Goal: Transaction & Acquisition: Obtain resource

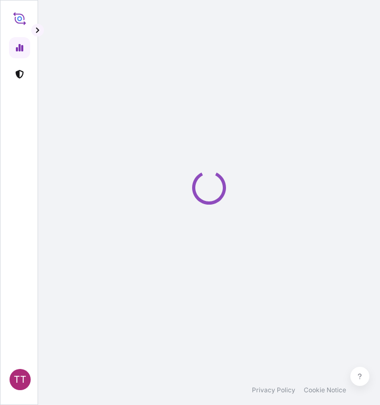
select select "2025"
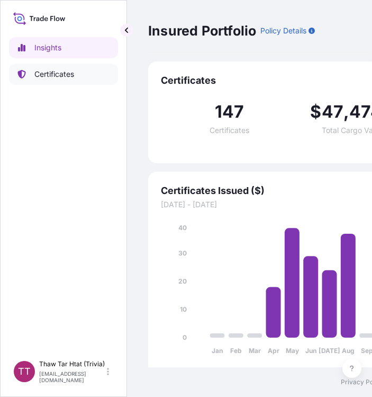
click at [65, 78] on p "Certificates" at bounding box center [54, 74] width 40 height 11
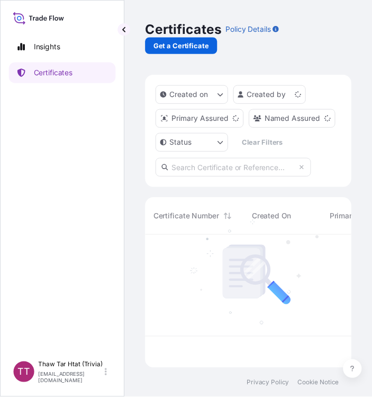
scroll to position [134, 203]
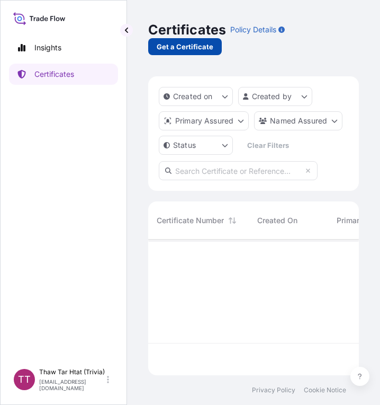
click at [174, 49] on p "Get a Certificate" at bounding box center [185, 46] width 57 height 11
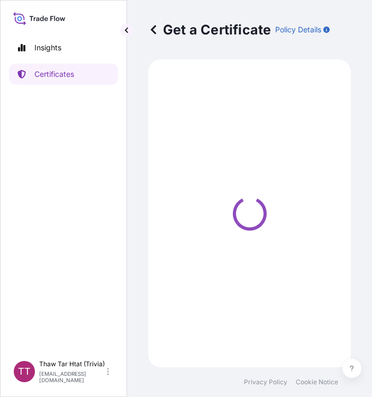
select select "Sea"
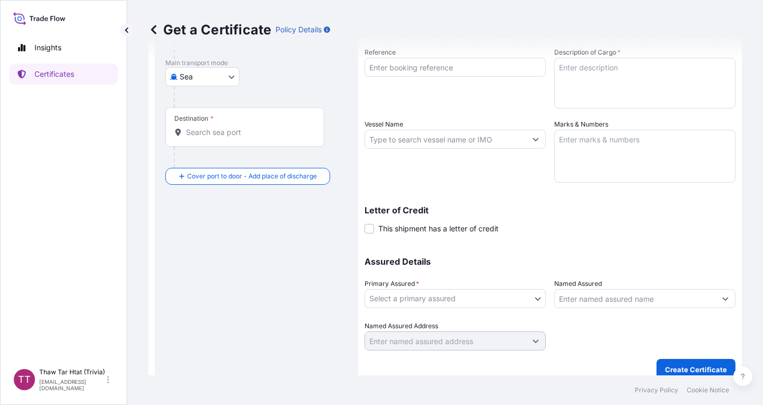
scroll to position [150, 0]
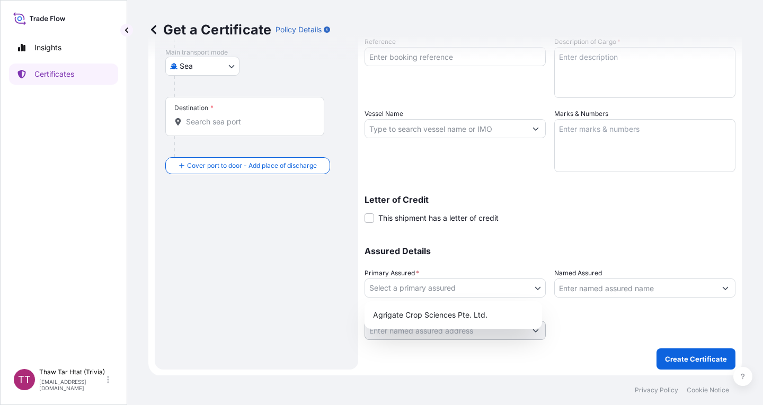
click at [380, 288] on body "Insights Certificates TT Thaw Tar Htat (Trivia) trivia@awba-group.com Get a Cer…" at bounding box center [381, 202] width 763 height 405
click at [380, 321] on div "Agrigate Crop Sciences Pte. Ltd." at bounding box center [453, 315] width 169 height 19
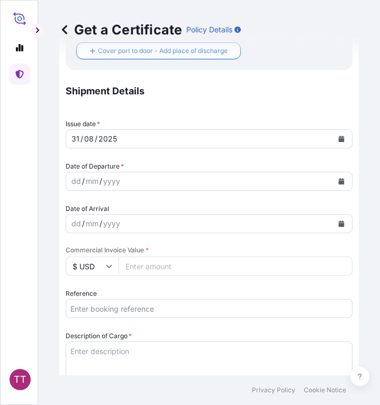
scroll to position [318, 0]
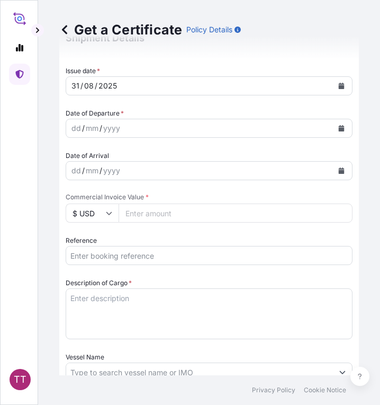
click at [148, 215] on input "Commercial Invoice Value *" at bounding box center [236, 212] width 234 height 19
type input "11275"
type input "112750"
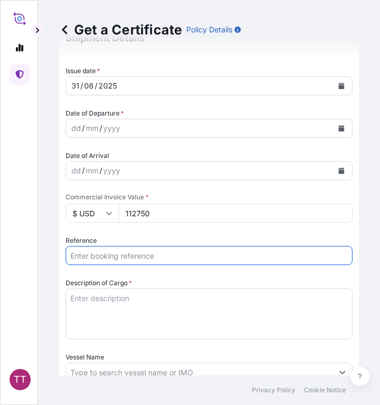
click at [114, 253] on input "Reference" at bounding box center [209, 255] width 287 height 19
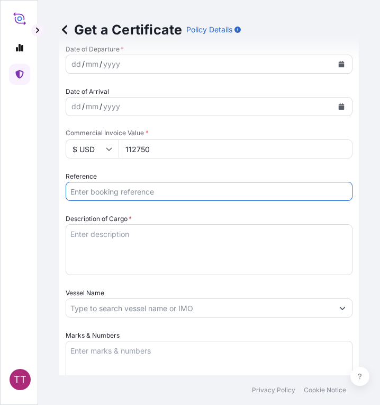
scroll to position [424, 0]
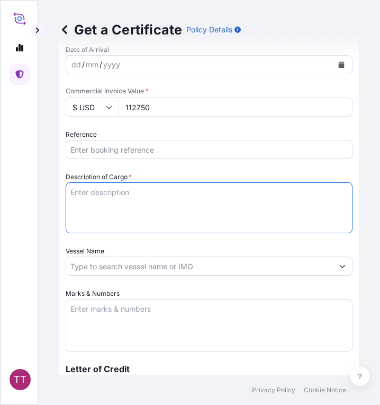
click at [91, 203] on textarea "Description of Cargo *" at bounding box center [209, 207] width 287 height 51
paste textarea "Ammonium Sulphate Fertilizer N : 20.5 % Min, S : 23.5 % Min"
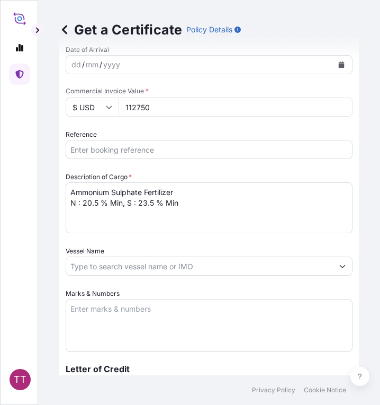
click at [71, 194] on textarea "Ammonium Sulphate Fertilizer N : 20.5 % Min, S : 23.5 % Min" at bounding box center [209, 207] width 287 height 51
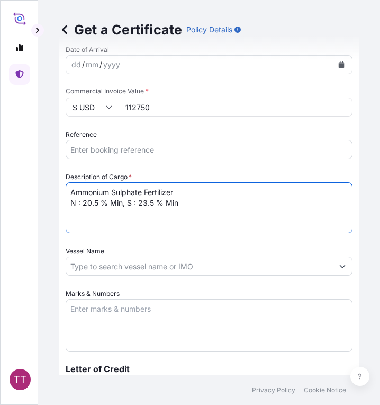
paste textarea "Fertilizer"
type textarea "Fertilizer Ammonium Sulphate Fertilizer N : 20.5 % Min, S : 23.5 % Min"
click at [223, 272] on input "Vessel Name" at bounding box center [199, 265] width 267 height 19
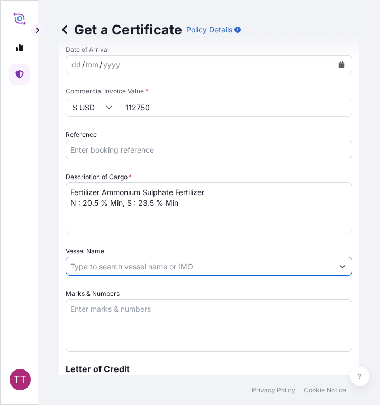
click at [340, 265] on icon "Show suggestions" at bounding box center [343, 266] width 6 height 3
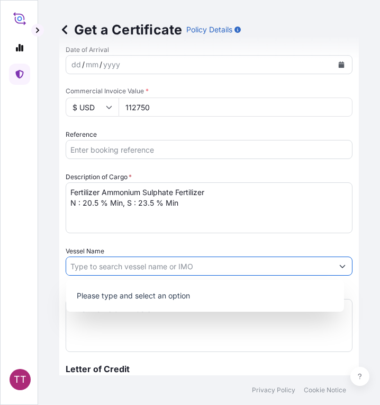
click at [340, 265] on icon "Show suggestions" at bounding box center [343, 266] width 6 height 3
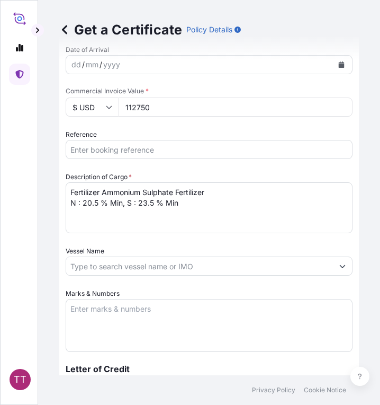
click at [81, 307] on textarea "Marks & Numbers" at bounding box center [209, 325] width 287 height 53
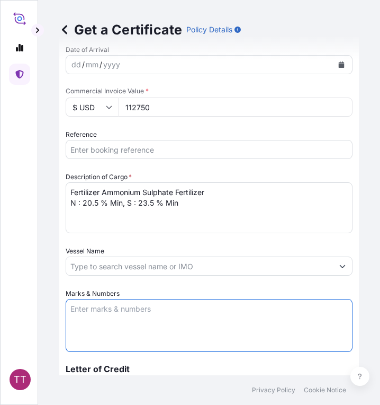
paste textarea "Myanma Awba Industries Co.,Ltd No(469/A),Seik Kan Thar Street , Shwe Lin Ban In…"
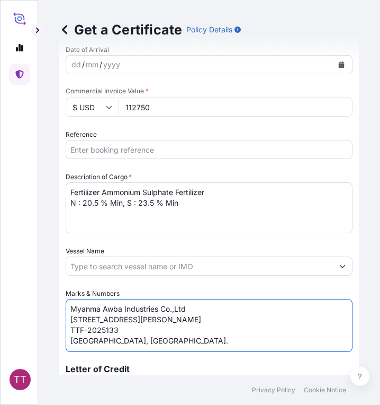
scroll to position [477, 0]
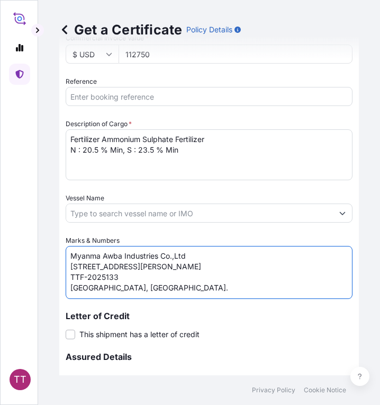
drag, startPoint x: 130, startPoint y: 275, endPoint x: 68, endPoint y: 270, distance: 62.2
click at [68, 270] on textarea "Myanma Awba Industries Co.,Ltd No(469/A),Seik Kan Thar Street , Shwe Lin Ban In…" at bounding box center [209, 272] width 287 height 53
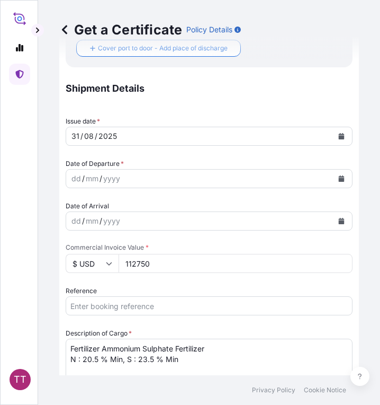
scroll to position [267, 0]
type textarea "Myanma Awba Industries Co.,Ltd No(469/A),Seik Kan Thar Street , Shwe Lin Ban In…"
click at [81, 180] on div "dd" at bounding box center [76, 179] width 12 height 13
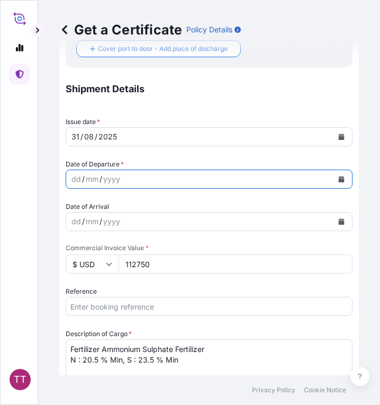
click at [339, 180] on icon "Calendar" at bounding box center [342, 179] width 6 height 6
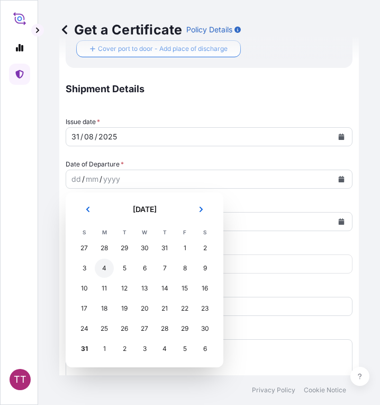
click at [108, 269] on div "4" at bounding box center [104, 268] width 19 height 19
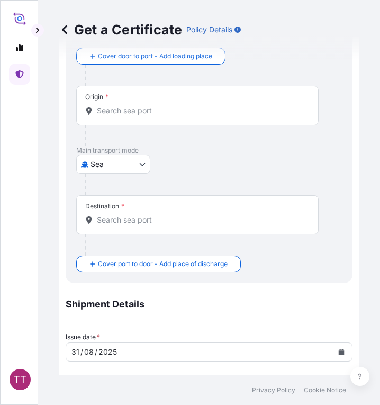
scroll to position [2, 0]
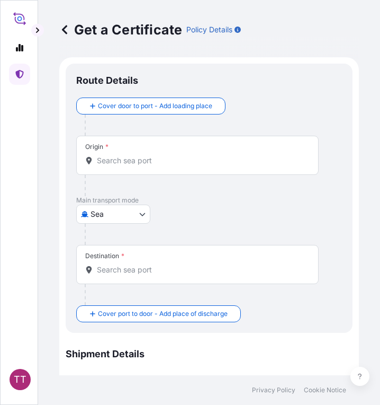
click at [139, 166] on div "Origin *" at bounding box center [197, 155] width 243 height 39
click at [139, 166] on input "Origin *" at bounding box center [201, 160] width 209 height 11
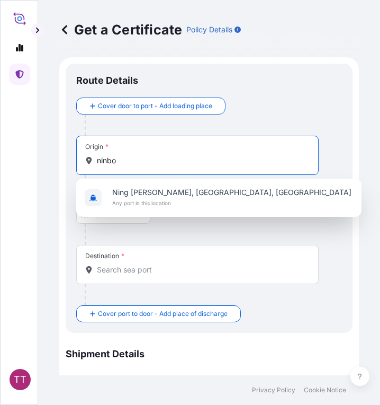
click at [108, 161] on input "ninbo" at bounding box center [201, 160] width 209 height 11
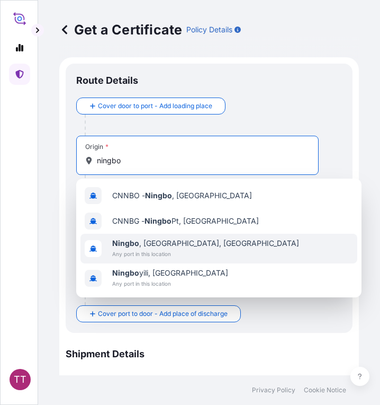
click at [197, 245] on span "Ningbo , Zhejiang, China" at bounding box center [205, 243] width 187 height 11
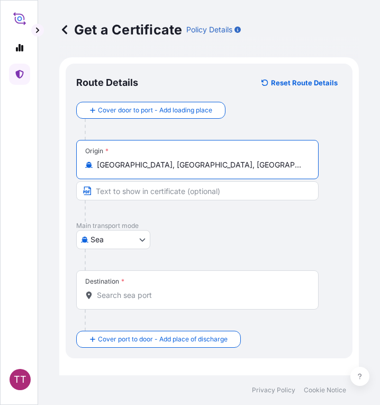
type input "Ningbo, Zhejiang, China"
click at [129, 300] on input "Destination *" at bounding box center [201, 295] width 209 height 11
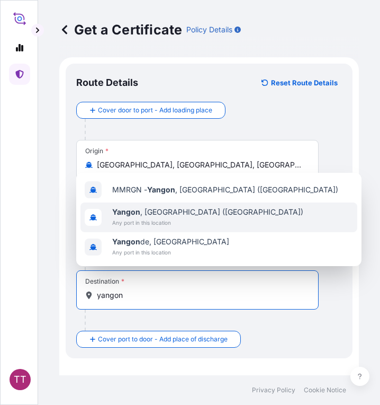
click at [146, 220] on span "Any port in this location" at bounding box center [207, 222] width 191 height 11
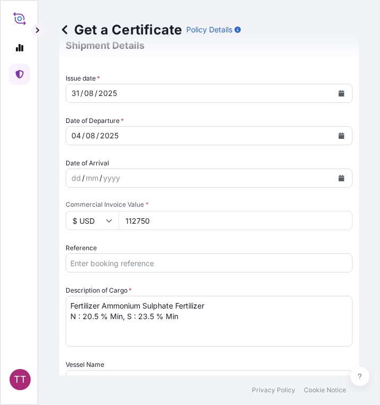
scroll to position [373, 0]
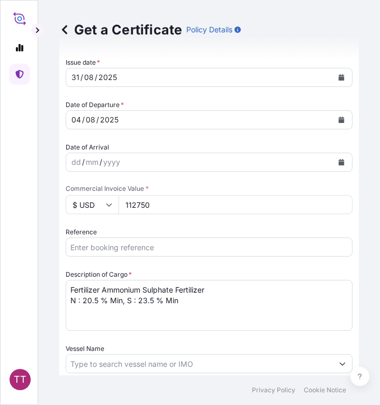
type input "Yangon, Myanmar (Burma)"
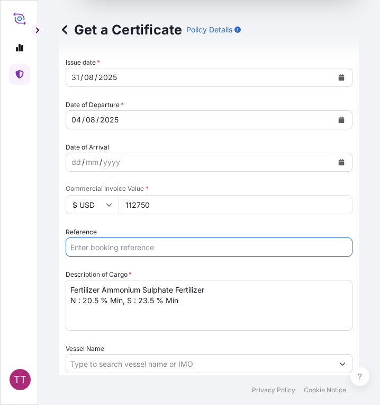
click at [112, 246] on input "Reference" at bounding box center [209, 246] width 287 height 19
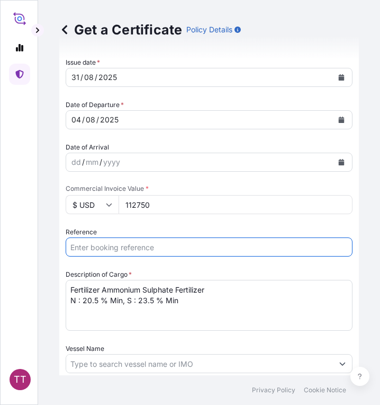
paste input "CNA0278385"
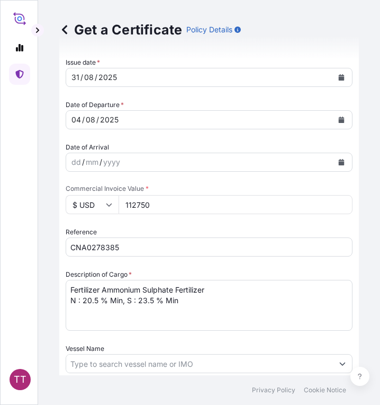
click at [70, 244] on input "CNA0278385" at bounding box center [209, 246] width 287 height 19
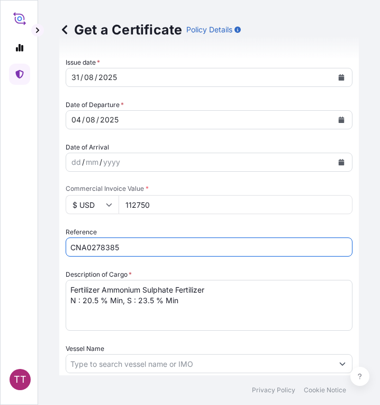
paste input "TTF-2025133"
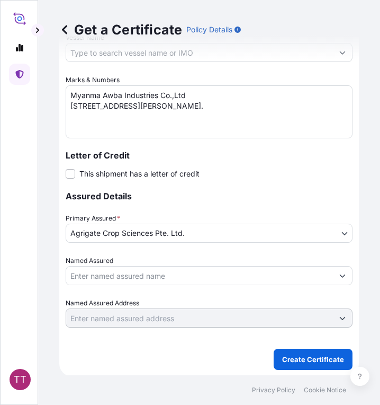
scroll to position [684, 0]
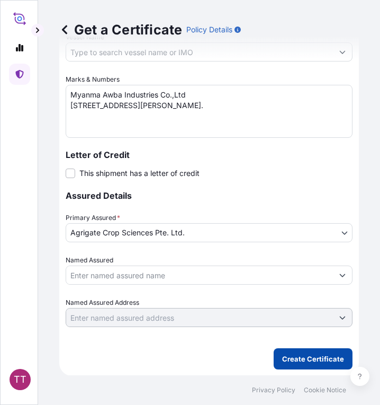
type input "TTF-2025133 , CNA0278385"
click at [300, 360] on p "Create Certificate" at bounding box center [313, 358] width 62 height 11
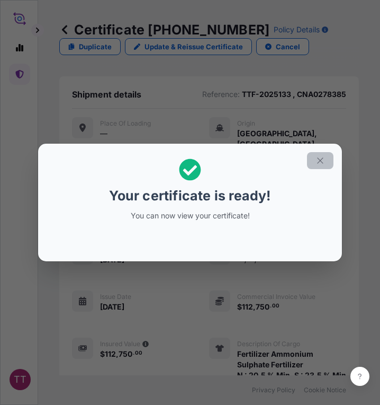
click at [317, 157] on icon "button" at bounding box center [321, 161] width 10 height 10
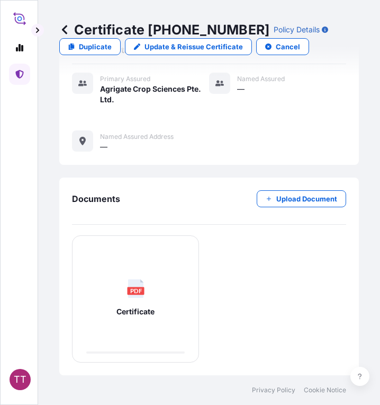
scroll to position [461, 0]
drag, startPoint x: 130, startPoint y: 307, endPoint x: 288, endPoint y: 334, distance: 160.1
click at [288, 334] on div "PDF Certificate 31/08/2025" at bounding box center [209, 298] width 274 height 127
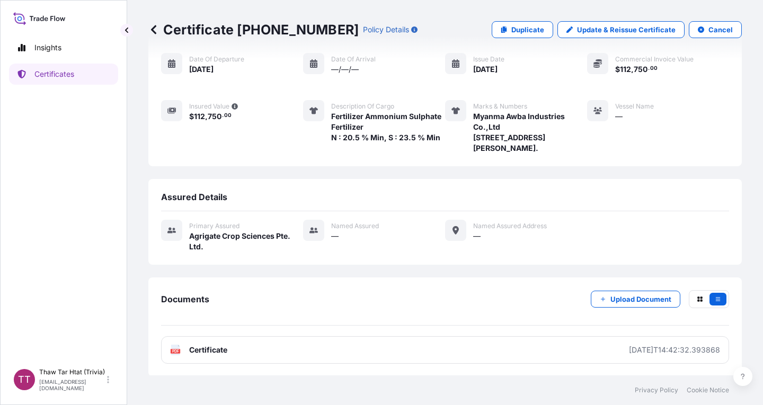
scroll to position [126, 0]
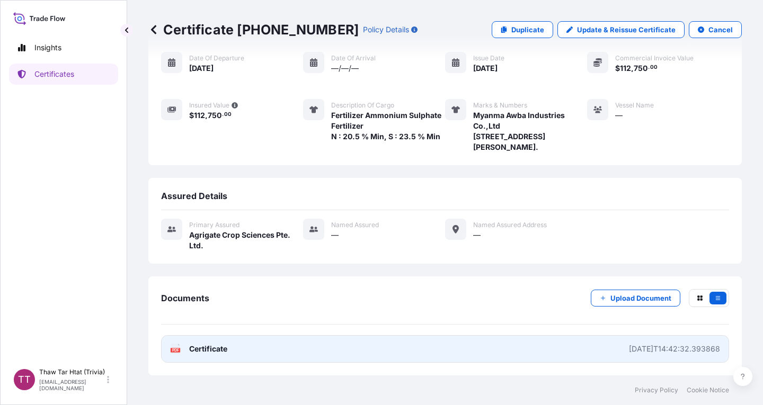
click at [380, 349] on div "2025-08-31T14:42:32.393868" at bounding box center [674, 349] width 91 height 11
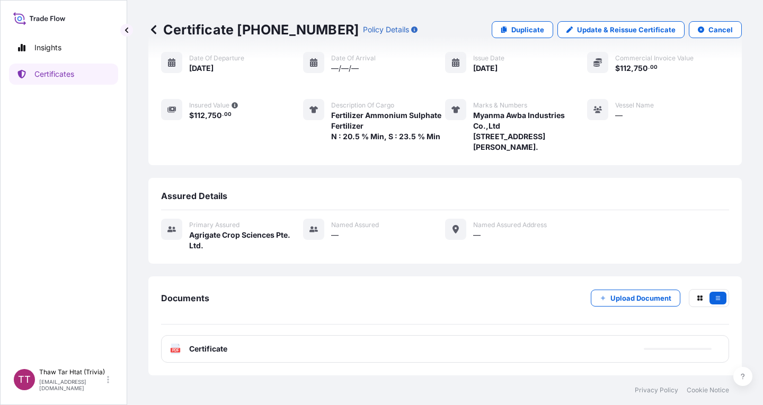
click at [154, 30] on icon at bounding box center [153, 29] width 5 height 9
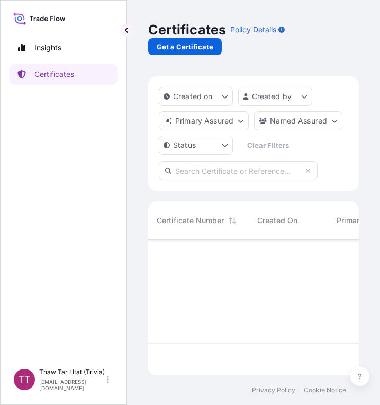
scroll to position [175, 292]
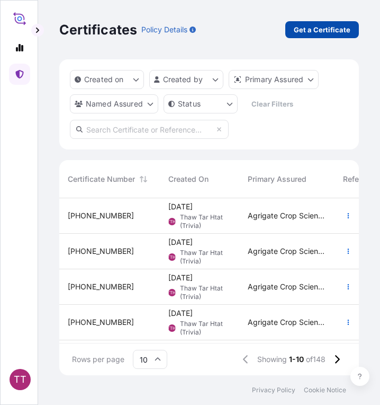
click at [316, 31] on p "Get a Certificate" at bounding box center [322, 29] width 57 height 11
select select "Sea"
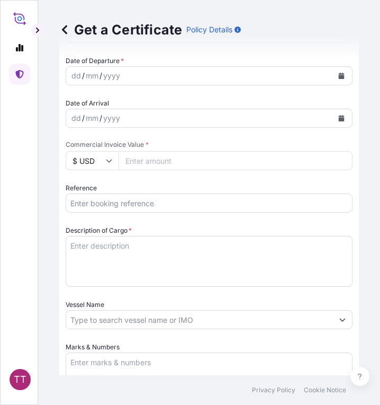
scroll to position [371, 0]
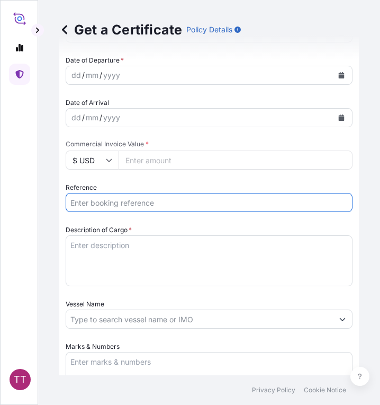
click at [101, 199] on input "Reference" at bounding box center [209, 202] width 287 height 19
paste input "COAU7261169790"
type input "COAU7261169790"
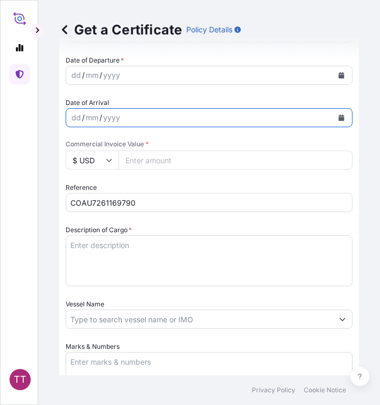
click at [339, 117] on icon "Calendar" at bounding box center [342, 117] width 6 height 6
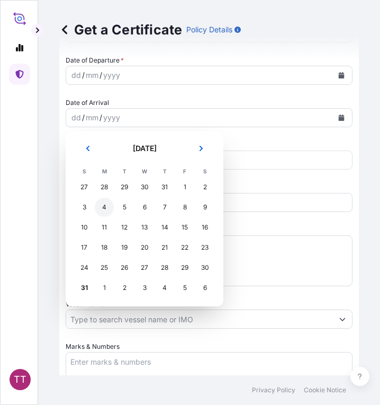
click at [100, 209] on div "4" at bounding box center [104, 207] width 19 height 19
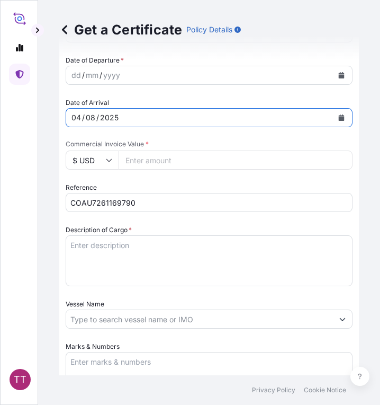
click at [83, 115] on div "04 / 08 / 2025" at bounding box center [199, 117] width 267 height 19
click at [70, 115] on div "04 / 08 / 2025" at bounding box center [199, 117] width 267 height 19
click at [334, 113] on button "Calendar" at bounding box center [341, 117] width 17 height 17
click at [131, 120] on div "04 / 08 / 2025" at bounding box center [199, 117] width 267 height 19
click at [96, 123] on div "/" at bounding box center [97, 117] width 3 height 13
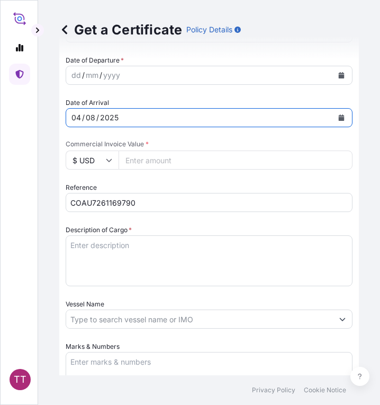
click at [96, 118] on div "/" at bounding box center [97, 117] width 3 height 13
click at [135, 111] on div "31 / mm / 2025" at bounding box center [199, 117] width 267 height 19
click at [116, 117] on div "2025" at bounding box center [111, 117] width 21 height 13
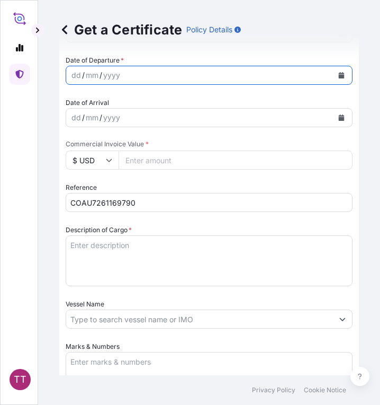
click at [339, 74] on icon "Calendar" at bounding box center [342, 75] width 6 height 6
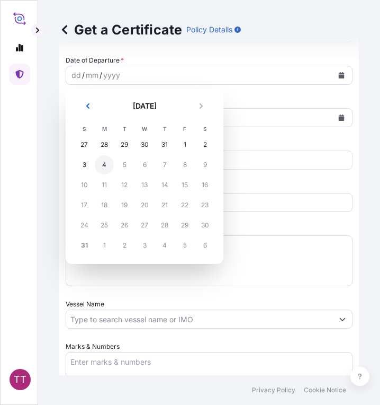
click at [102, 167] on div "4" at bounding box center [104, 164] width 19 height 19
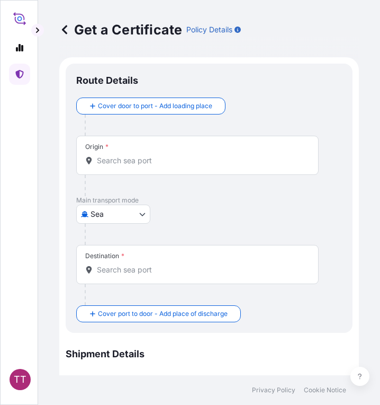
scroll to position [0, 0]
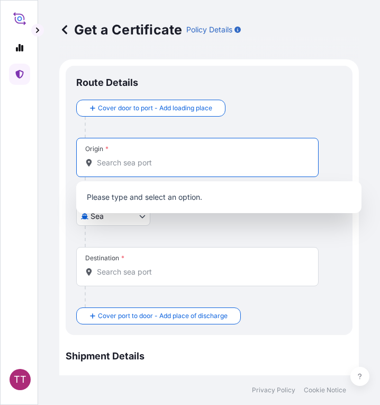
click at [134, 166] on input "Origin *" at bounding box center [201, 162] width 209 height 11
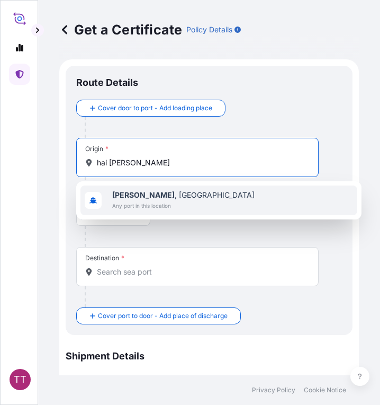
click at [195, 205] on div "Hai Phong , Vietnam Any port in this location" at bounding box center [219, 200] width 277 height 30
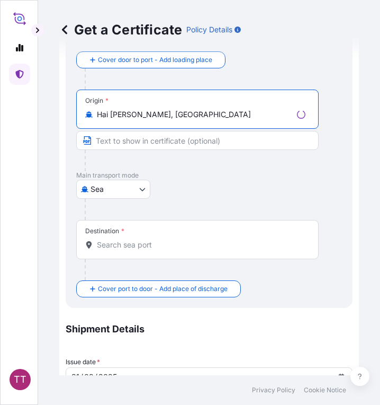
scroll to position [53, 0]
type input "Hai Phong, Vietnam"
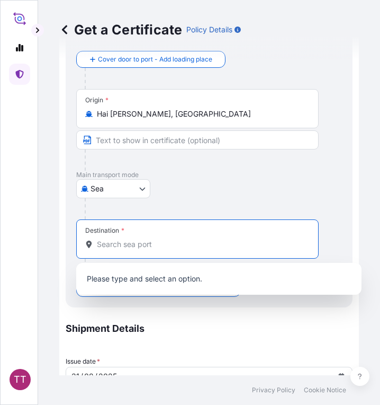
click at [127, 246] on input "Destination *" at bounding box center [201, 244] width 209 height 11
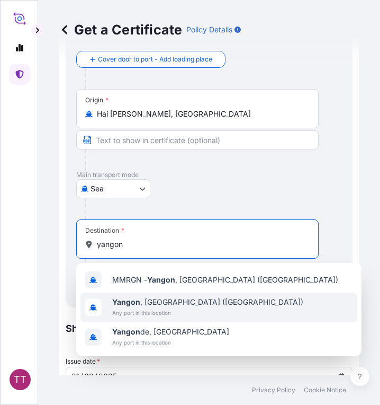
click at [223, 304] on div "Yangon , Myanmar (Burma) Any port in this location" at bounding box center [219, 307] width 277 height 30
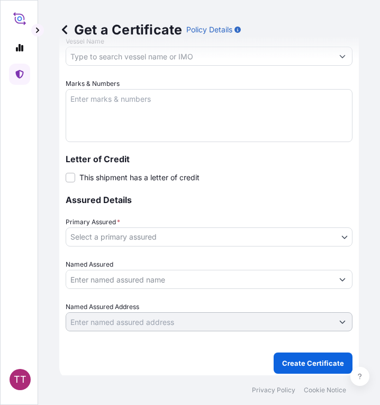
scroll to position [684, 0]
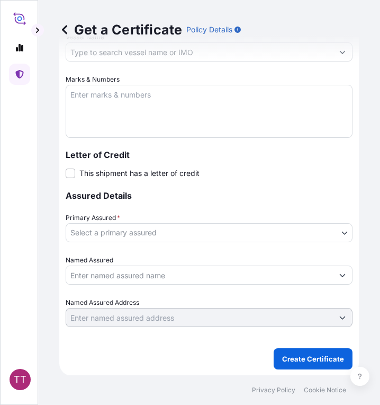
type input "Yangon, Myanmar (Burma)"
click at [338, 234] on body "TT Get a Certificate Policy Details Route Details Reset Route Details Cover doo…" at bounding box center [190, 202] width 380 height 405
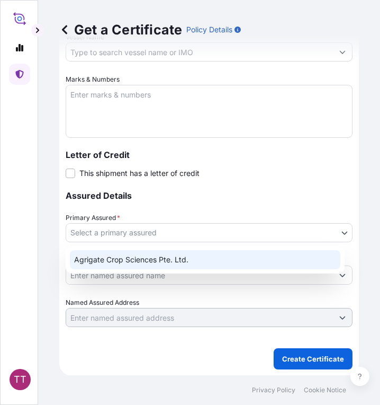
click at [271, 255] on div "Agrigate Crop Sciences Pte. Ltd." at bounding box center [205, 259] width 271 height 19
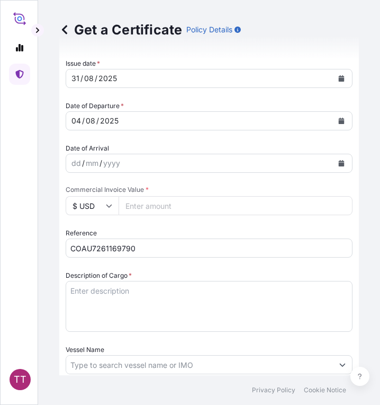
scroll to position [367, 0]
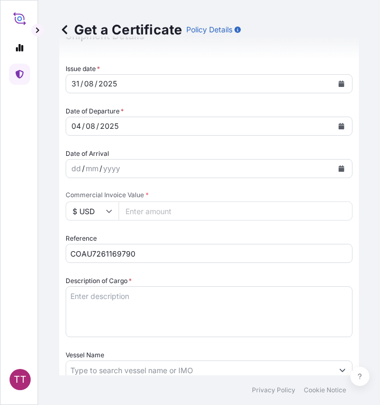
click at [70, 251] on input "COAU7261169790" at bounding box center [209, 253] width 287 height 19
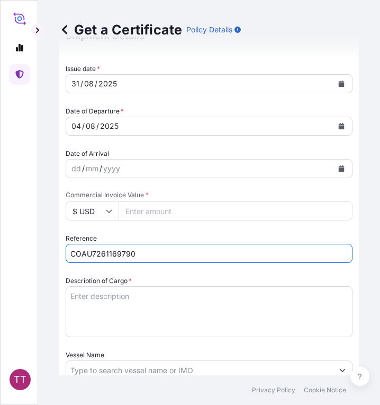
paste input "TTF-2025132"
type input "TTF-2025132 , COAU7261169790"
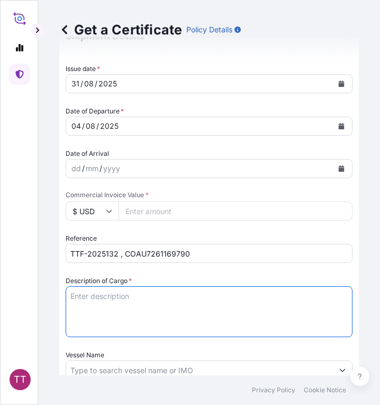
click at [100, 300] on textarea "Description of Cargo *" at bounding box center [209, 311] width 287 height 51
paste textarea "Diammonium Phosphate Fertilizer N : 16 %, P2O5 : 45 % ( 50 Kg / PP Bag )"
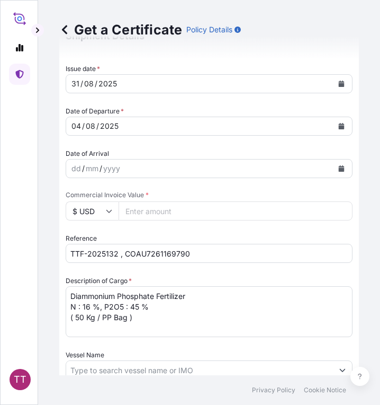
click at [71, 296] on textarea "Diammonium Phosphate Fertilizer N : 16 %, P2O5 : 45 % ( 50 Kg / PP Bag )" at bounding box center [209, 311] width 287 height 51
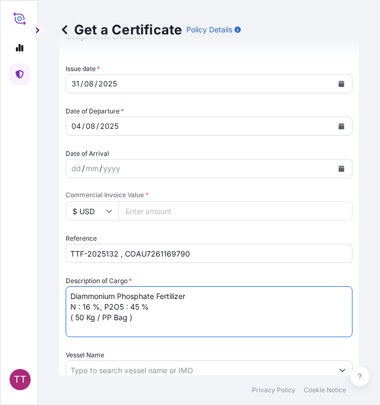
paste textarea "Fertilizer"
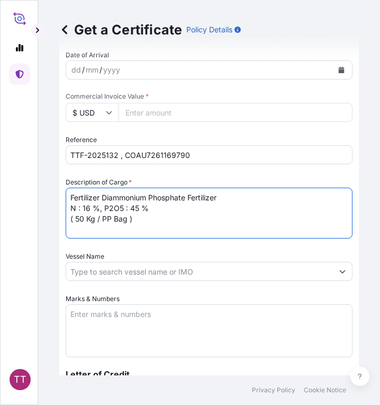
scroll to position [473, 0]
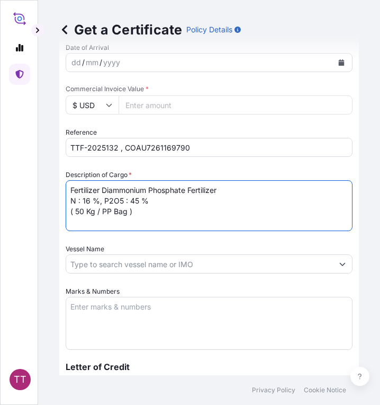
type textarea "Fertilizer Diammonium Phosphate Fertilizer N : 16 %, P2O5 : 45 % ( 50 Kg / PP B…"
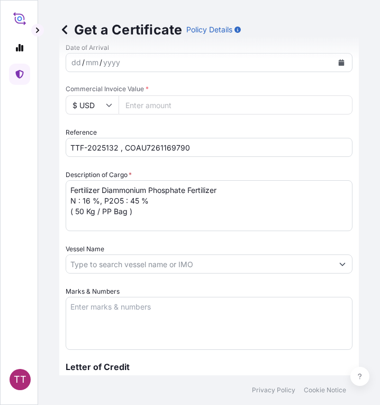
click at [146, 309] on textarea "Marks & Numbers" at bounding box center [209, 323] width 287 height 53
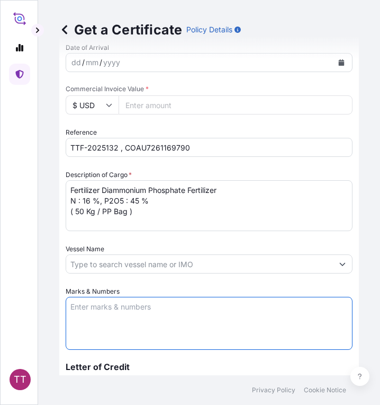
paste textarea "Myanma Awba Industries Co.,Ltd No(469/A),Seik Kan Thar Street , Shwe Lin Ban In…"
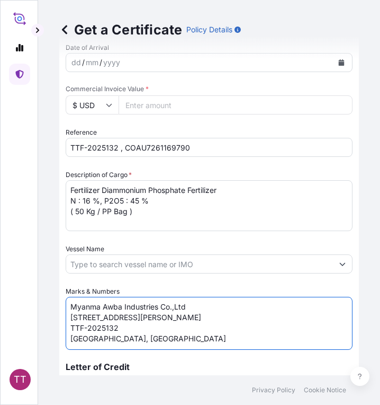
scroll to position [15, 0]
drag, startPoint x: 69, startPoint y: 323, endPoint x: 127, endPoint y: 332, distance: 57.9
click at [127, 332] on textarea "Myanma Awba Industries Co.,Ltd No(469/A),Seik Kan Thar Street , Shwe Lin Ban In…" at bounding box center [209, 323] width 287 height 53
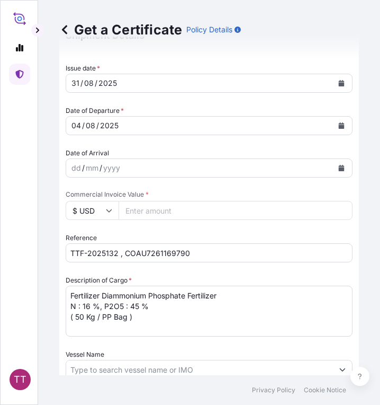
scroll to position [367, 0]
type textarea "Myanma Awba Industries Co.,Ltd No(469/A),Seik Kan Thar Street , Shwe Lin Ban In…"
click at [180, 210] on input "Commercial Invoice Value *" at bounding box center [236, 210] width 234 height 19
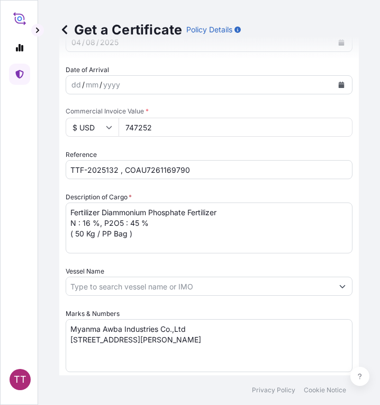
scroll to position [684, 0]
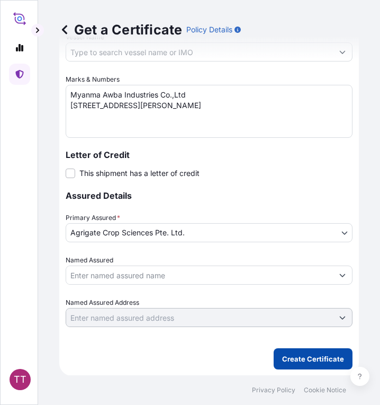
type input "747252"
click at [301, 359] on p "Create Certificate" at bounding box center [313, 358] width 62 height 11
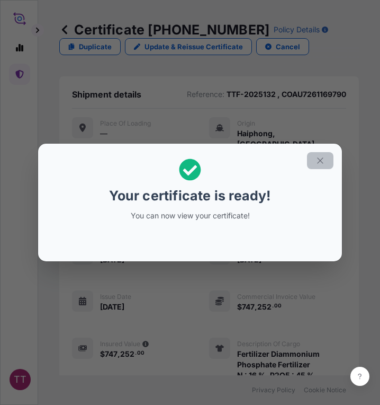
click at [322, 161] on icon "button" at bounding box center [321, 161] width 10 height 10
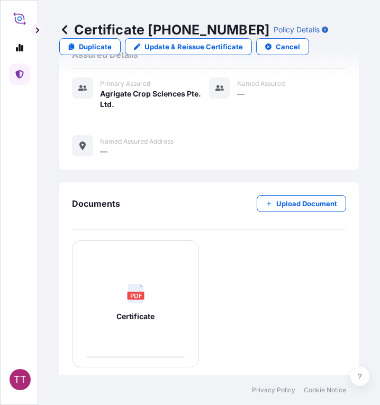
scroll to position [461, 0]
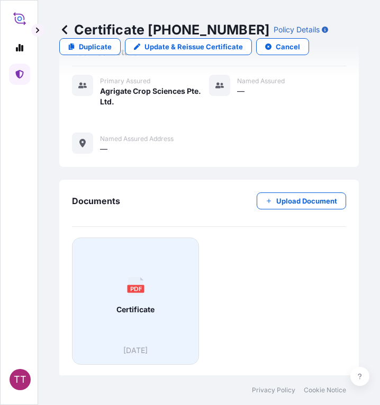
click at [143, 307] on span "Certificate" at bounding box center [136, 309] width 38 height 11
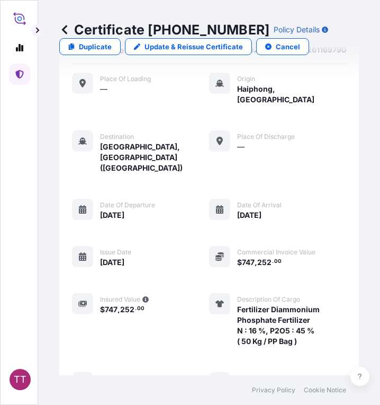
scroll to position [0, 0]
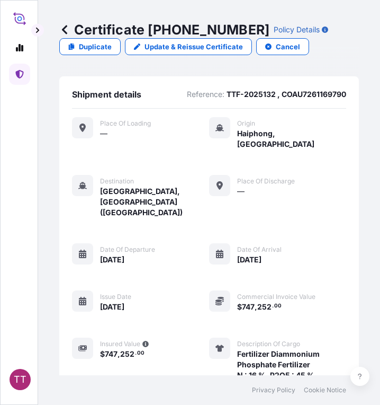
click at [66, 28] on icon at bounding box center [64, 29] width 11 height 11
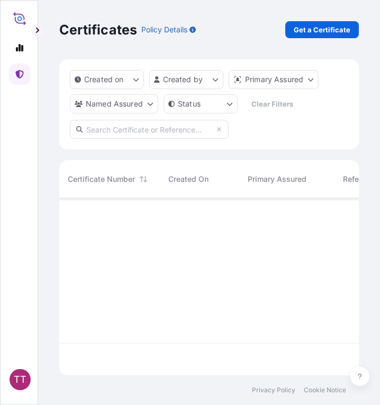
scroll to position [175, 292]
click at [321, 31] on p "Get a Certificate" at bounding box center [322, 29] width 57 height 11
select select "Sea"
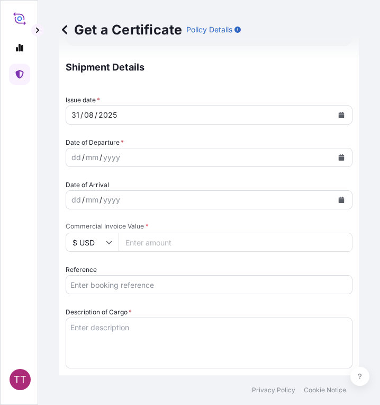
scroll to position [318, 0]
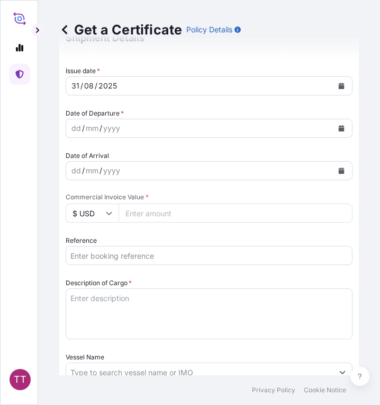
click at [111, 253] on input "Reference" at bounding box center [209, 255] width 287 height 19
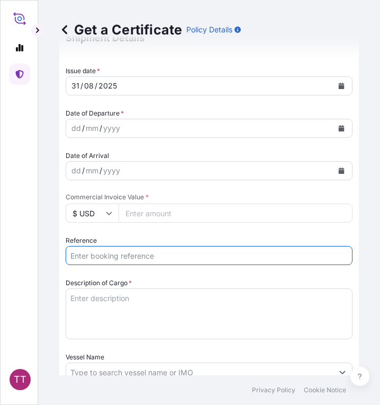
paste input "TTF-2025136"
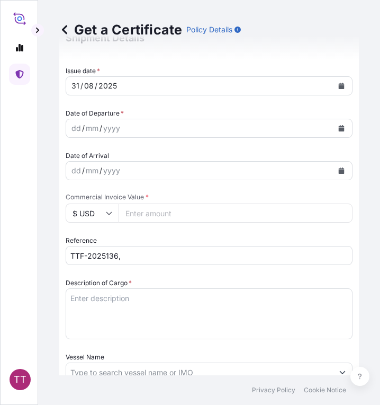
click at [144, 253] on input "TTF-2025136," at bounding box center [209, 255] width 287 height 19
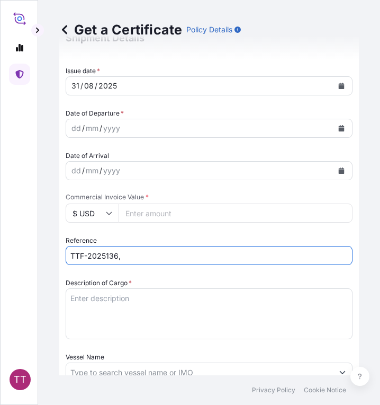
paste input "CNA0278432"
type input "TTF-2025136,CNA0278432"
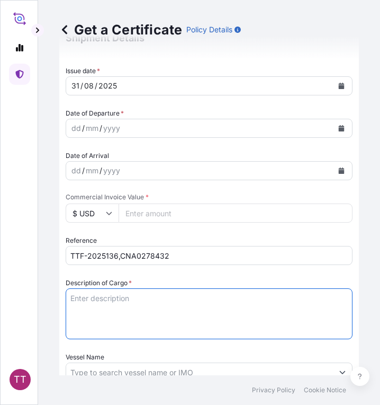
click at [108, 298] on textarea "Description of Cargo *" at bounding box center [209, 313] width 287 height 51
paste textarea "Ammonium Sulphate Fertilizer N : 20.5 % Min, S : 23.5 % Min ( 1,250 Kg / PP Bag…"
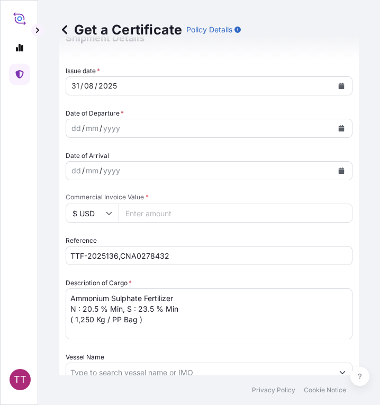
click at [71, 295] on textarea "Ammonium Sulphate Fertilizer N : 20.5 % Min, S : 23.5 % Min ( 1,250 Kg / PP Bag…" at bounding box center [209, 313] width 287 height 51
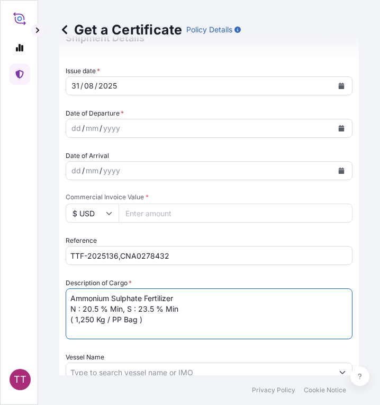
paste textarea "Fertilizer"
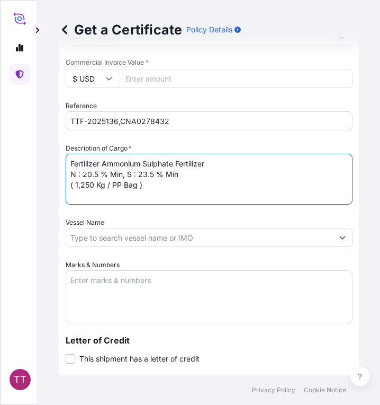
scroll to position [477, 0]
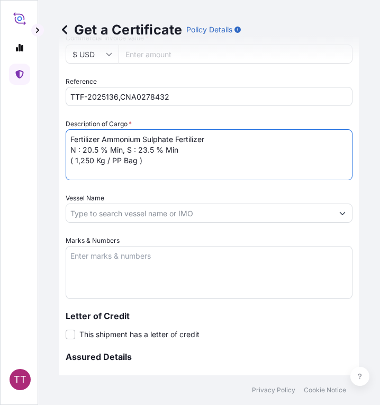
type textarea "Fertilizer Ammonium Sulphate Fertilizer N : 20.5 % Min, S : 23.5 % Min ( 1,250 …"
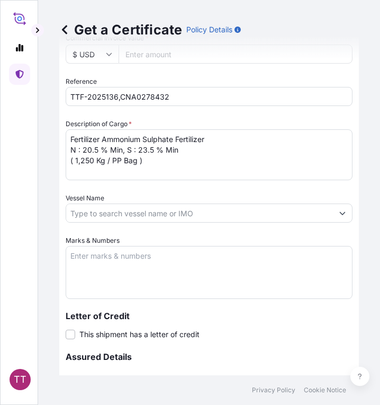
click at [155, 268] on textarea "Marks & Numbers" at bounding box center [209, 272] width 287 height 53
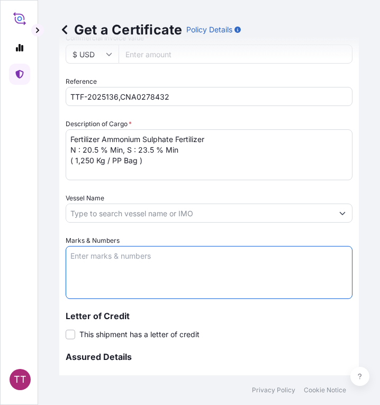
paste textarea "Myanma Awba Industries Co.,Ltd No(469/A),Seik Kan Thar Street , Shwe Lin Ban In…"
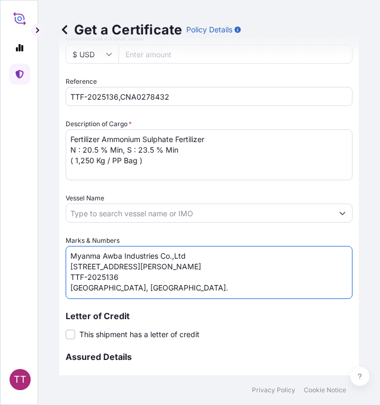
scroll to position [15, 0]
drag, startPoint x: 127, startPoint y: 280, endPoint x: 64, endPoint y: 275, distance: 63.2
click at [64, 275] on form "Route Details Cover door to port - Add loading place Place of loading Road / In…" at bounding box center [209, 60] width 300 height 954
drag, startPoint x: 70, startPoint y: 287, endPoint x: 170, endPoint y: 287, distance: 100.1
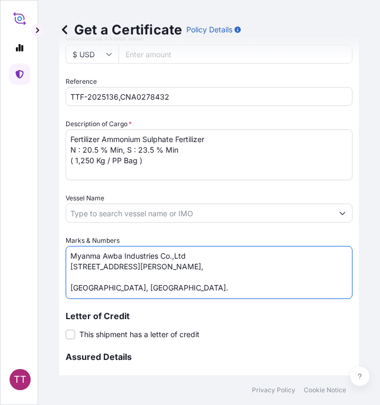
click at [72, 287] on textarea "Myanma Awba Industries Co.,Ltd No(469/A),Seik Kan Thar Street , Shwe Lin Ban In…" at bounding box center [209, 272] width 287 height 53
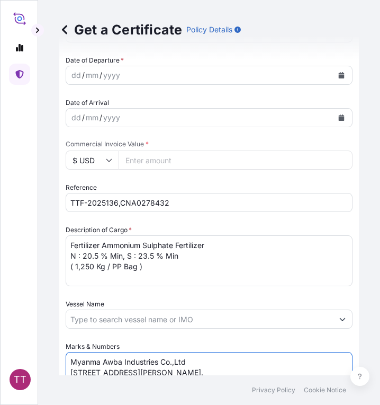
scroll to position [371, 0]
type textarea "Myanma Awba Industries Co.,Ltd No(469/A),Seik Kan Thar Street , Shwe Lin Ban In…"
click at [161, 161] on input "Commercial Invoice Value *" at bounding box center [236, 159] width 234 height 19
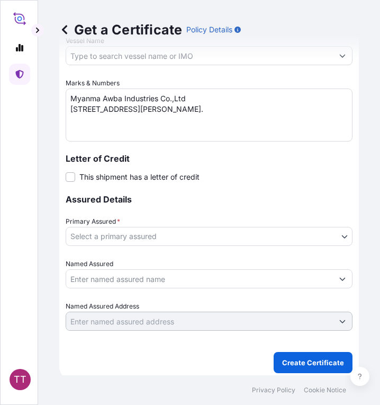
scroll to position [636, 0]
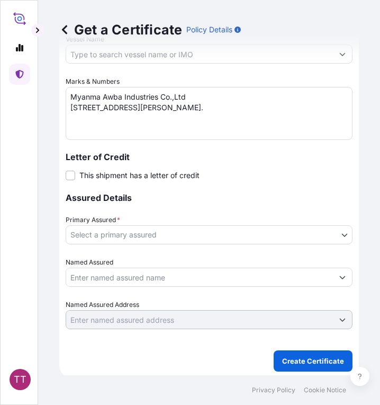
type input "802450"
click at [238, 233] on body "TT Get a Certificate Policy Details Route Details Cover door to port - Add load…" at bounding box center [190, 202] width 380 height 405
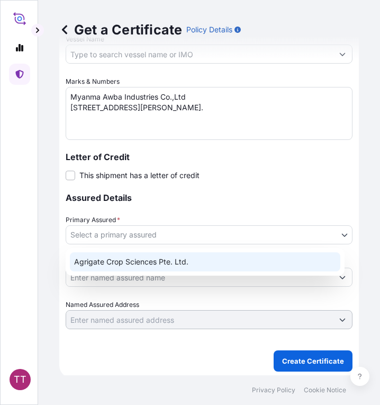
click at [207, 261] on div "Agrigate Crop Sciences Pte. Ltd." at bounding box center [205, 261] width 271 height 19
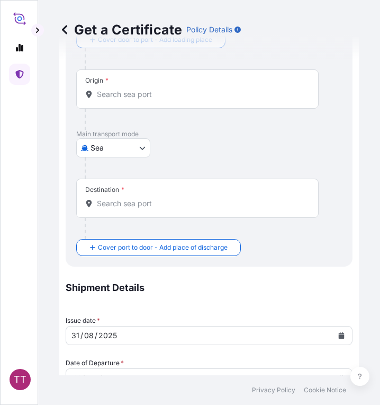
scroll to position [53, 0]
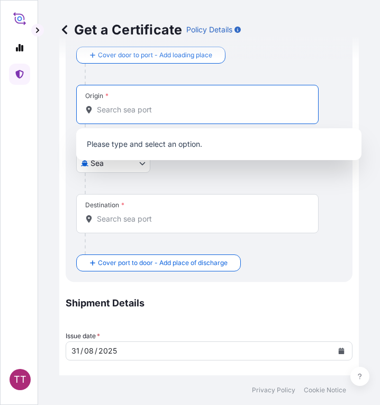
click at [125, 114] on input "Origin *" at bounding box center [201, 109] width 209 height 11
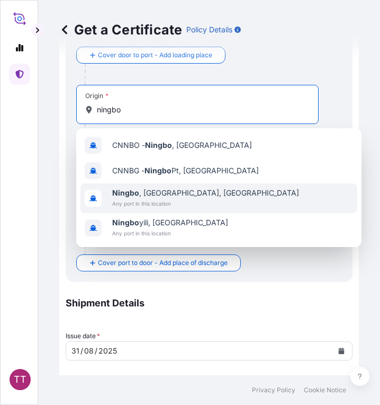
click at [225, 199] on div "Ningbo , Zhejiang, China Any port in this location" at bounding box center [219, 198] width 277 height 30
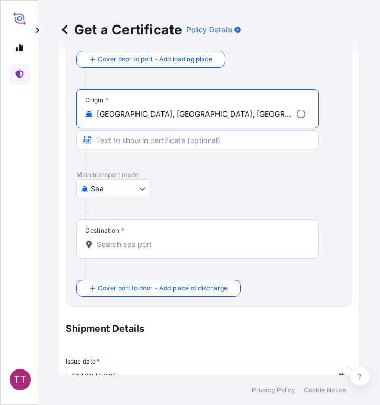
type input "Ningbo, Zhejiang, China"
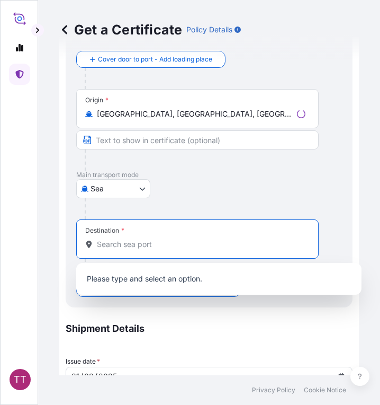
click at [140, 242] on input "Destination *" at bounding box center [201, 244] width 209 height 11
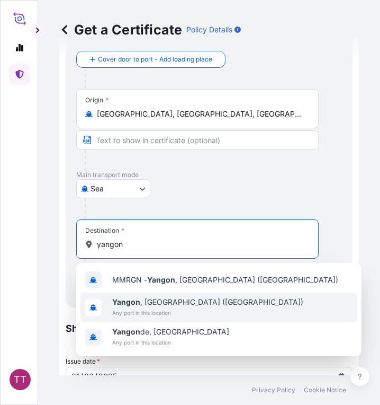
click at [213, 317] on div "Yangon , Myanmar (Burma) Any port in this location" at bounding box center [219, 307] width 277 height 30
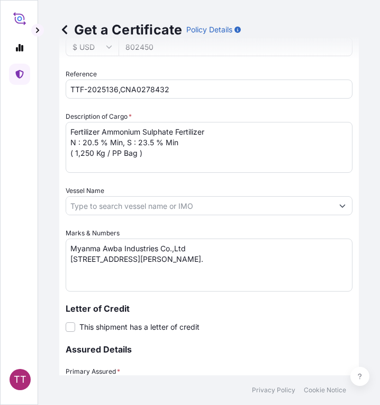
scroll to position [477, 0]
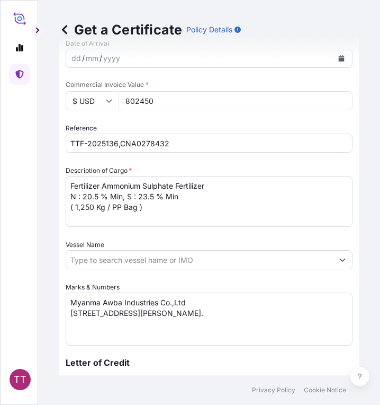
type input "Yangon, Myanmar (Burma)"
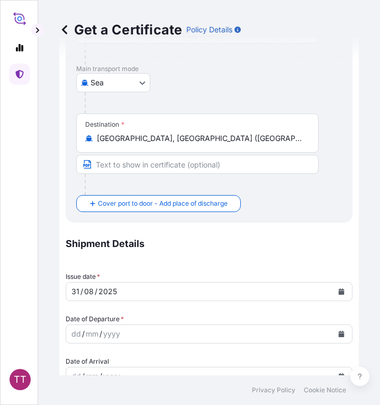
scroll to position [318, 0]
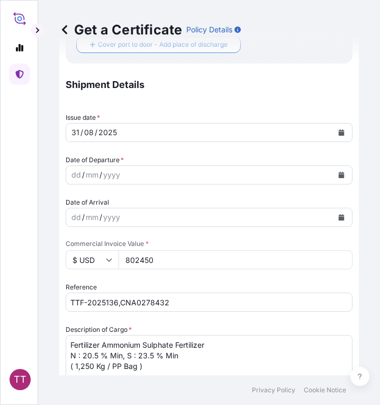
click at [339, 175] on icon "Calendar" at bounding box center [342, 175] width 6 height 6
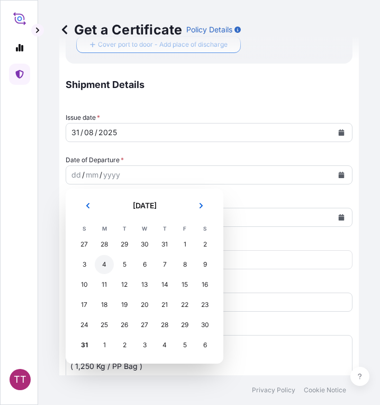
click at [104, 265] on div "4" at bounding box center [104, 264] width 19 height 19
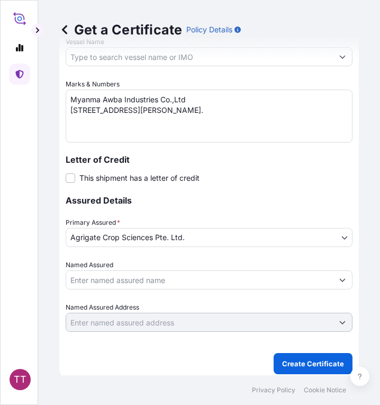
scroll to position [684, 0]
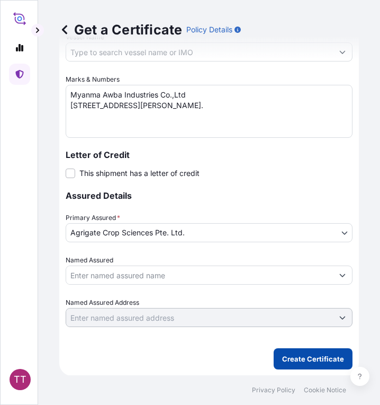
click at [306, 359] on p "Create Certificate" at bounding box center [313, 358] width 62 height 11
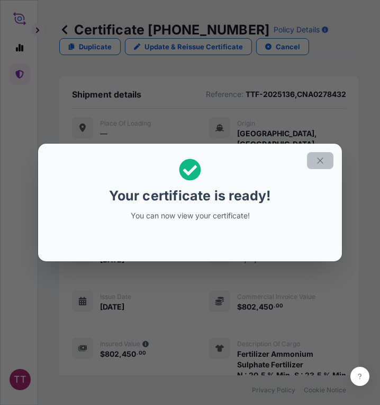
click at [317, 158] on icon "button" at bounding box center [321, 161] width 10 height 10
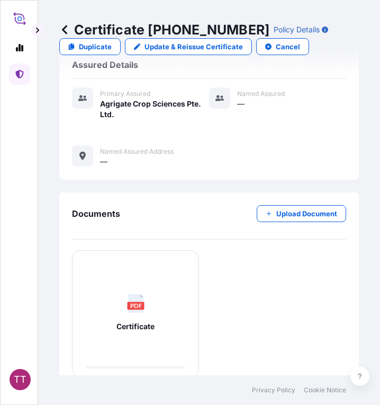
scroll to position [472, 0]
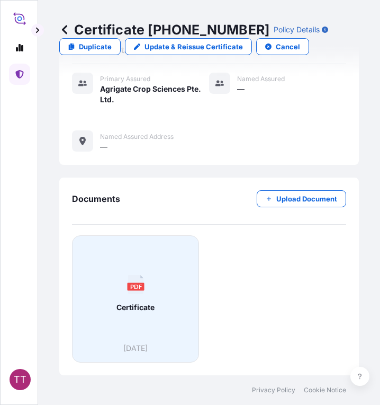
click at [125, 296] on div "PDF Certificate" at bounding box center [135, 293] width 109 height 99
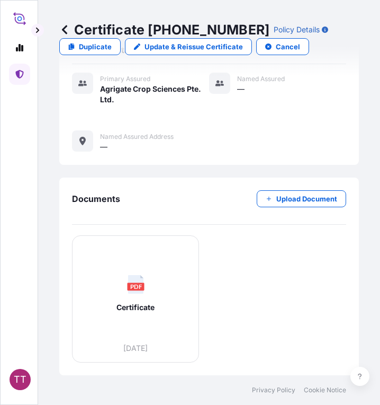
click at [65, 31] on icon at bounding box center [64, 29] width 11 height 11
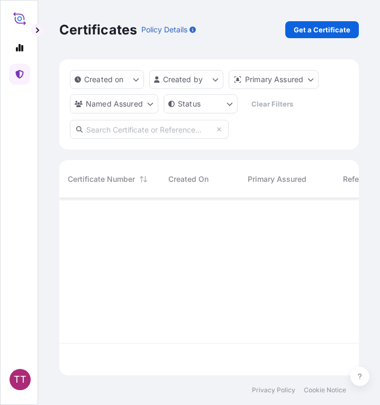
scroll to position [175, 292]
click at [318, 31] on p "Get a Certificate" at bounding box center [322, 29] width 57 height 11
select select "Sea"
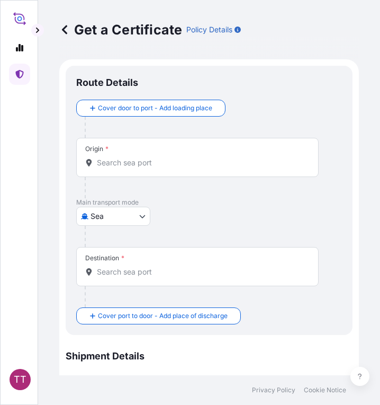
click at [152, 170] on div "Origin *" at bounding box center [197, 157] width 243 height 39
click at [152, 168] on input "Origin *" at bounding box center [201, 162] width 209 height 11
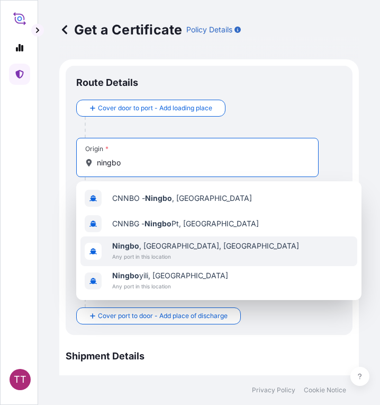
click at [193, 260] on span "Any port in this location" at bounding box center [205, 256] width 187 height 11
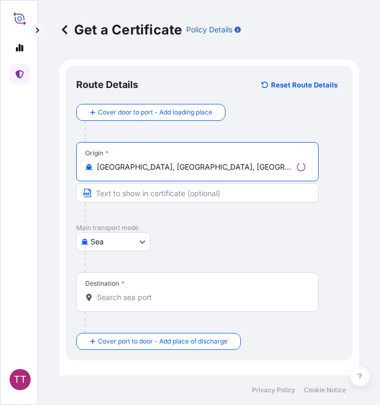
type input "Ningbo, Zhejiang, China"
click at [137, 290] on div "Destination *" at bounding box center [197, 291] width 243 height 39
click at [137, 292] on input "Destination *" at bounding box center [201, 297] width 209 height 11
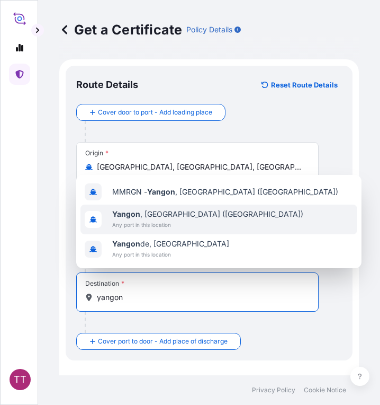
click at [166, 223] on span "Any port in this location" at bounding box center [207, 224] width 191 height 11
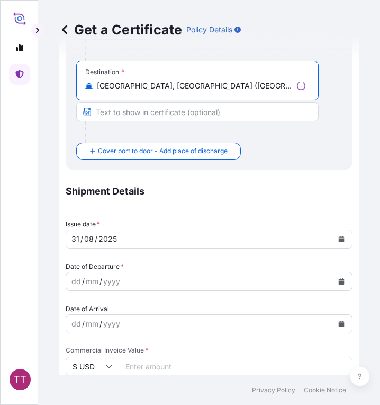
scroll to position [212, 0]
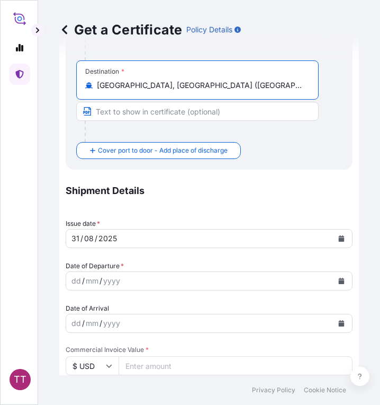
type input "Yangon, Myanmar (Burma)"
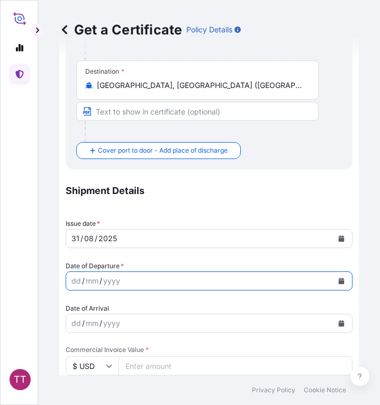
click at [333, 283] on button "Calendar" at bounding box center [341, 280] width 17 height 17
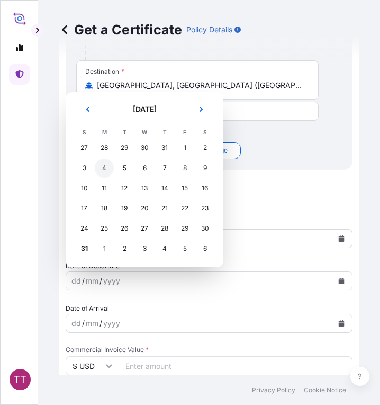
click at [106, 167] on div "4" at bounding box center [104, 167] width 19 height 19
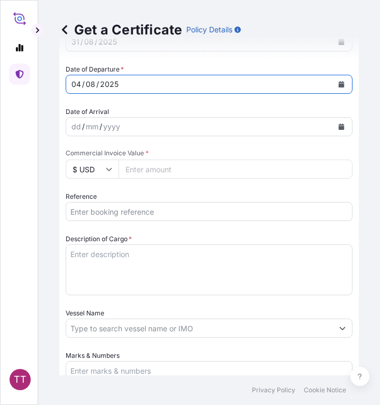
scroll to position [424, 0]
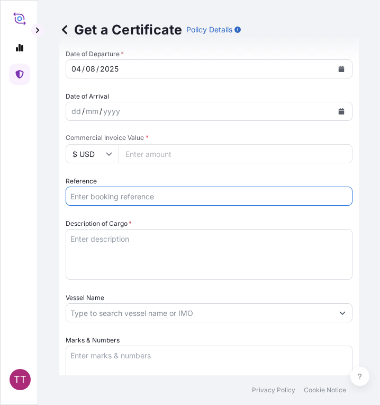
click at [121, 198] on input "Reference" at bounding box center [209, 195] width 287 height 19
paste input "TTF-2025134"
click at [137, 198] on input "TTF-2025134," at bounding box center [209, 195] width 287 height 19
paste input "CNA0278433A"
type input "TTF-2025134,CNA0278433A"
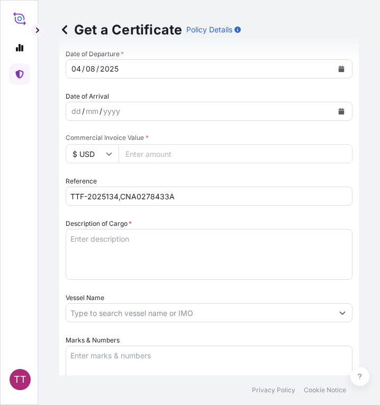
click at [119, 235] on textarea "Description of Cargo *" at bounding box center [209, 254] width 287 height 51
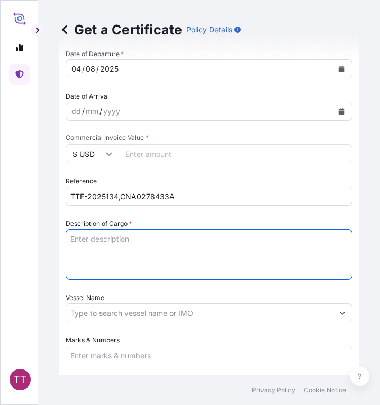
paste textarea "Ammonium Sulphate Fertilizer N : 20.5 % Min, S : 23.5 % Min ( 1,250 Kg / PP Bag…"
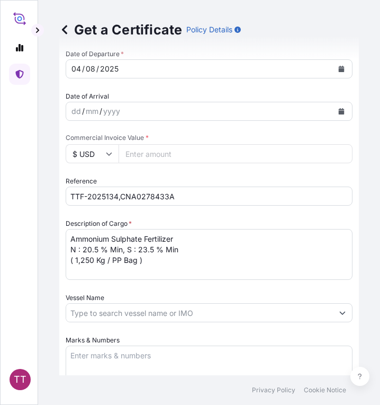
click at [72, 239] on textarea "Ammonium Sulphate Fertilizer N : 20.5 % Min, S : 23.5 % Min ( 1,250 Kg / PP Bag…" at bounding box center [209, 254] width 287 height 51
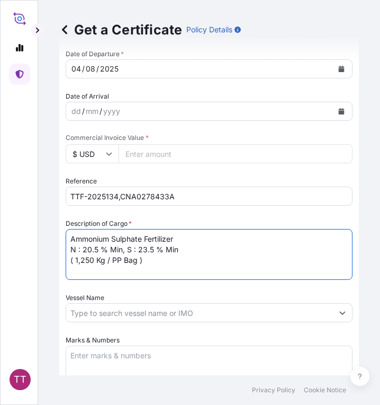
paste textarea "Fertilizer"
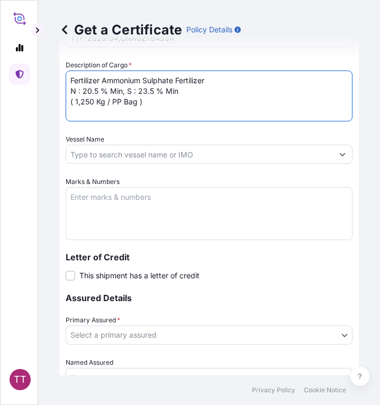
scroll to position [583, 0]
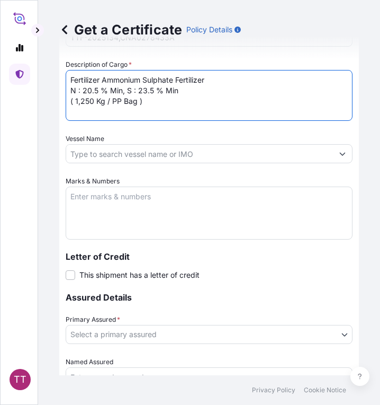
type textarea "Fertilizer Ammonium Sulphate Fertilizer N : 20.5 % Min, S : 23.5 % Min ( 1,250 …"
click at [189, 203] on textarea "Marks & Numbers" at bounding box center [209, 212] width 287 height 53
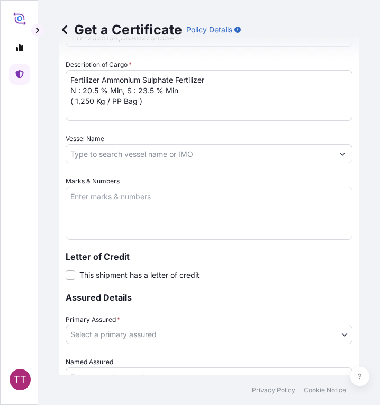
click at [102, 200] on textarea "Marks & Numbers" at bounding box center [209, 212] width 287 height 53
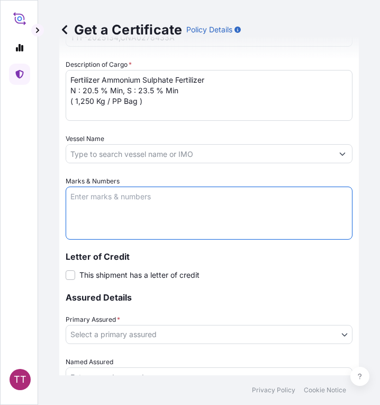
paste textarea "Myanma Awba Industries Co.,Ltd No(469/A),Seik Kan Thar Street , Shwe Lin Ban In…"
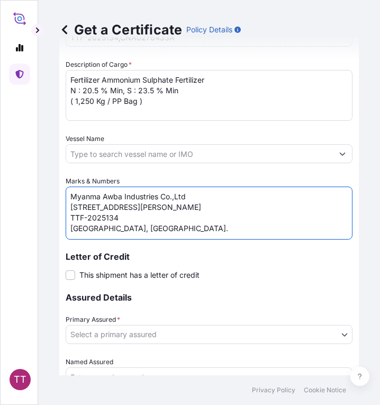
scroll to position [15, 0]
drag, startPoint x: 119, startPoint y: 223, endPoint x: 62, endPoint y: 215, distance: 57.2
click at [74, 229] on textarea "Myanma Awba Industries Co.,Ltd No(469/A),Seik Kan Thar Street , Shwe Lin Ban In…" at bounding box center [209, 212] width 287 height 53
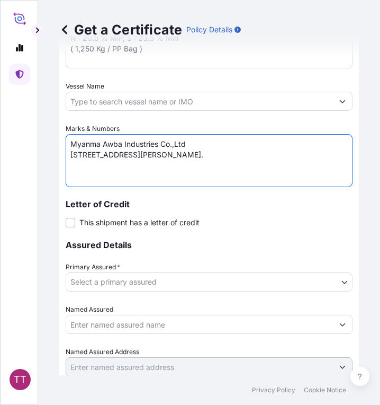
scroll to position [636, 0]
type textarea "Myanma Awba Industries Co.,Ltd No(469/A),Seik Kan Thar Street , Shwe Lin Ban In…"
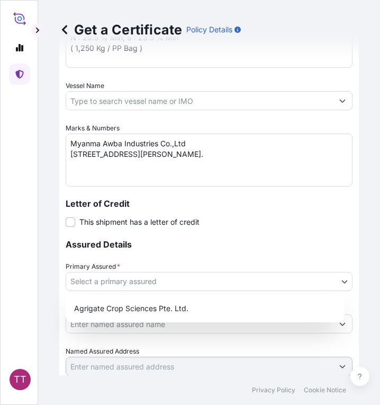
click at [255, 280] on body "TT Get a Certificate Policy Details Route Details Reset Route Details Cover doo…" at bounding box center [190, 202] width 380 height 405
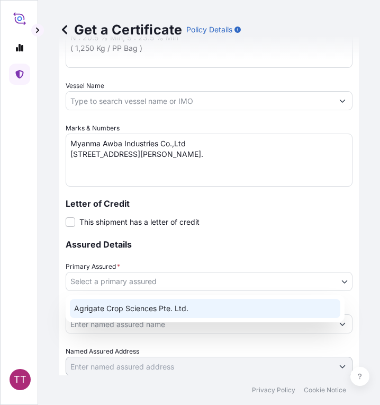
click at [232, 316] on div "Agrigate Crop Sciences Pte. Ltd." at bounding box center [205, 308] width 271 height 19
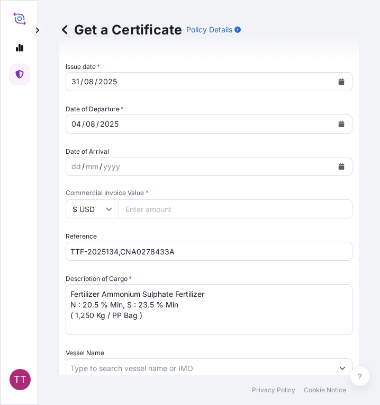
scroll to position [314, 0]
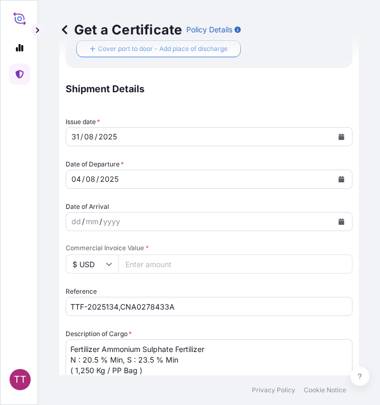
click at [180, 263] on input "Commercial Invoice Value *" at bounding box center [236, 263] width 234 height 19
type input "641960"
click at [106, 266] on input "$ USD" at bounding box center [92, 263] width 53 height 19
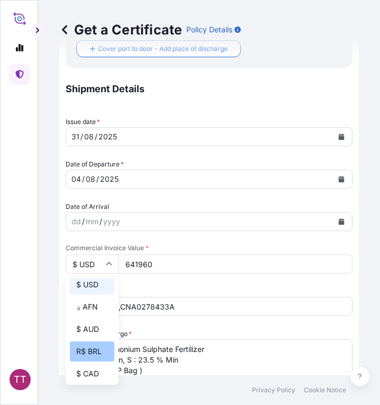
scroll to position [106, 0]
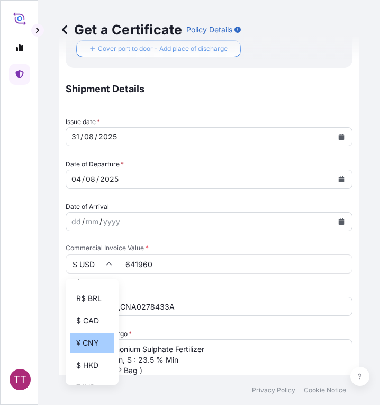
click at [94, 351] on div "¥ CNY" at bounding box center [92, 343] width 45 height 20
type input "¥ CNY"
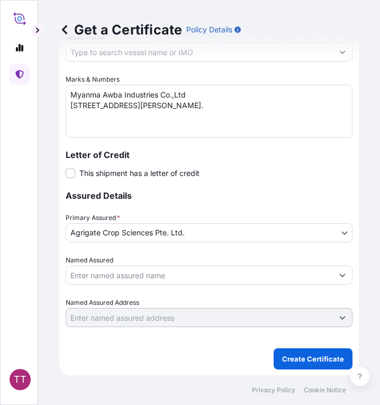
scroll to position [684, 0]
click at [299, 361] on p "Create Certificate" at bounding box center [313, 358] width 62 height 11
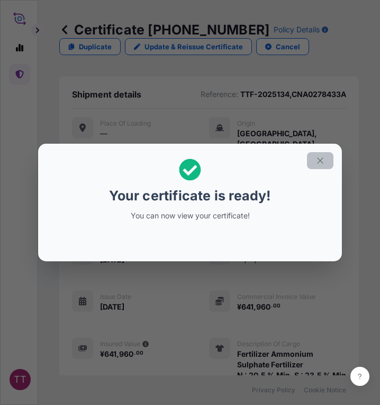
click at [324, 161] on icon "button" at bounding box center [321, 161] width 10 height 10
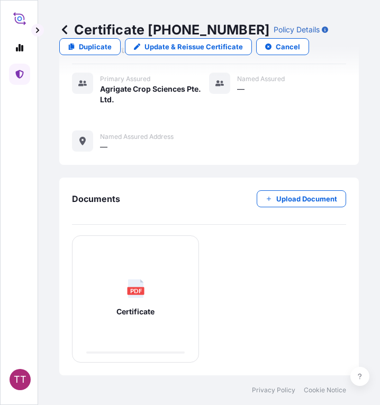
scroll to position [472, 0]
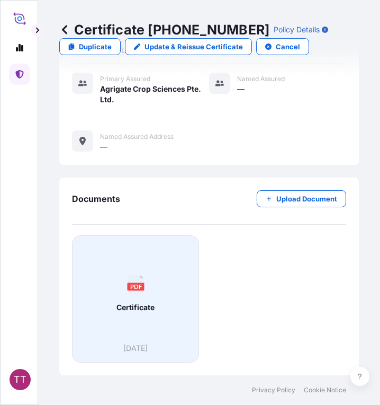
click at [123, 297] on div "PDF Certificate" at bounding box center [135, 293] width 109 height 99
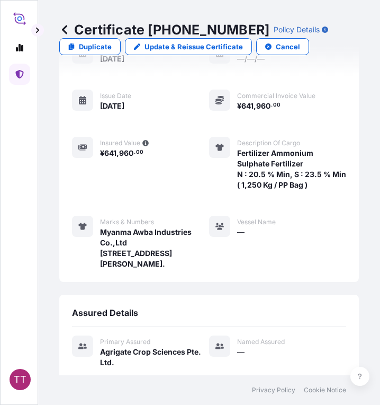
scroll to position [154, 0]
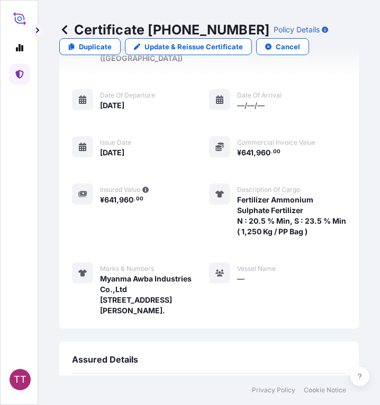
click at [64, 31] on icon at bounding box center [64, 29] width 5 height 9
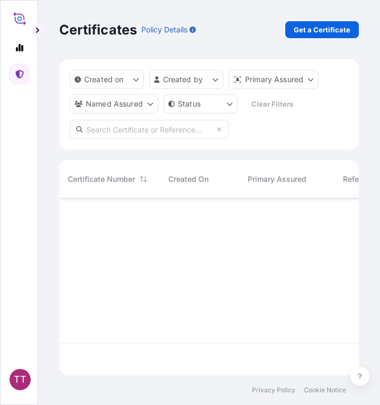
scroll to position [175, 292]
click at [308, 30] on p "Get a Certificate" at bounding box center [322, 29] width 57 height 11
select select "Sea"
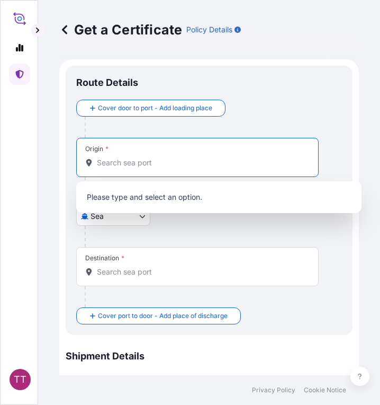
click at [117, 163] on input "Origin *" at bounding box center [201, 162] width 209 height 11
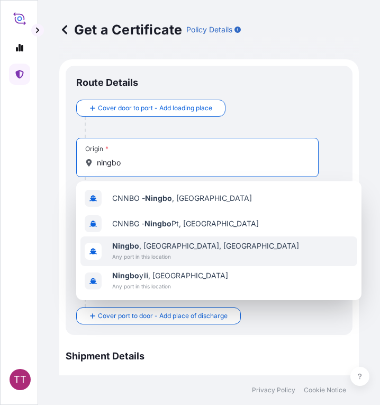
click at [237, 249] on div "Ningbo , Zhejiang, China Any port in this location" at bounding box center [219, 251] width 277 height 30
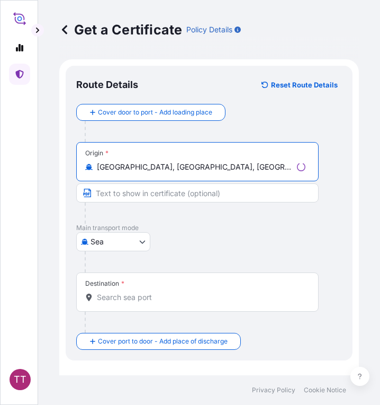
type input "Ningbo, Zhejiang, China"
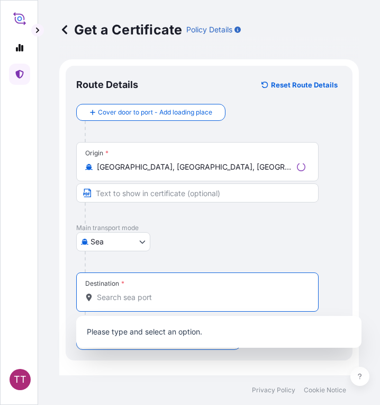
click at [168, 294] on input "Destination *" at bounding box center [201, 297] width 209 height 11
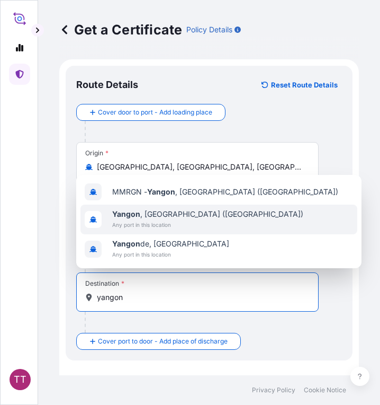
click at [177, 218] on span "Yangon , Myanmar (Burma)" at bounding box center [207, 214] width 191 height 11
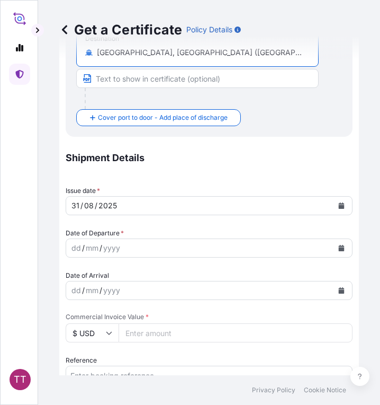
scroll to position [265, 0]
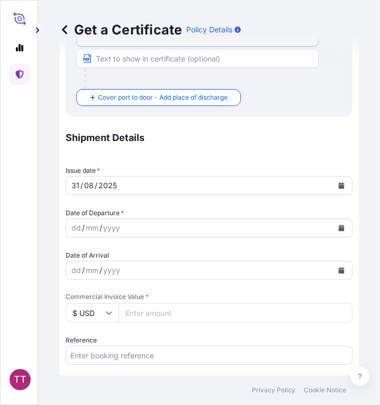
type input "Yangon, Myanmar (Burma)"
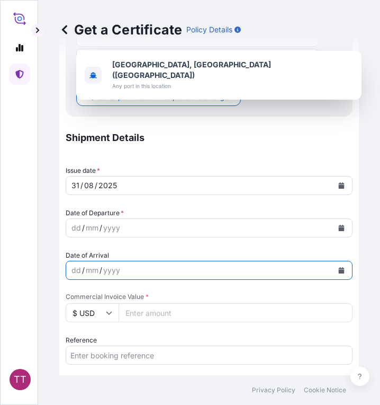
click at [339, 269] on icon "Calendar" at bounding box center [342, 270] width 6 height 6
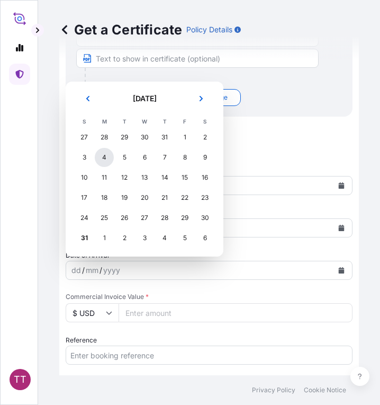
click at [108, 155] on div "4" at bounding box center [104, 157] width 19 height 19
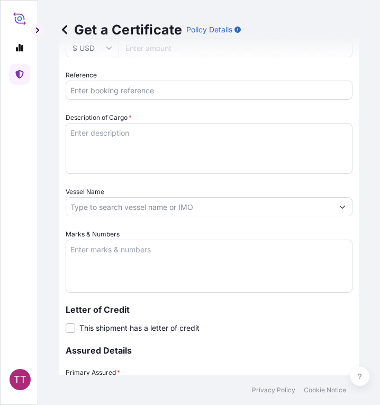
scroll to position [684, 0]
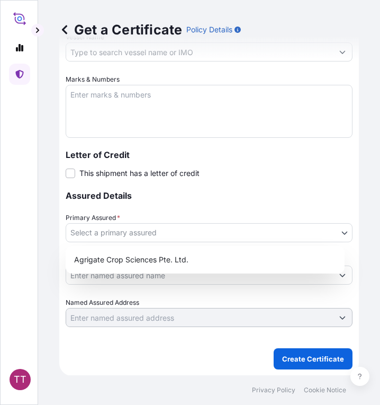
click at [276, 233] on body "TT Get a Certificate Policy Details Route Details Reset Route Details Cover doo…" at bounding box center [190, 202] width 380 height 405
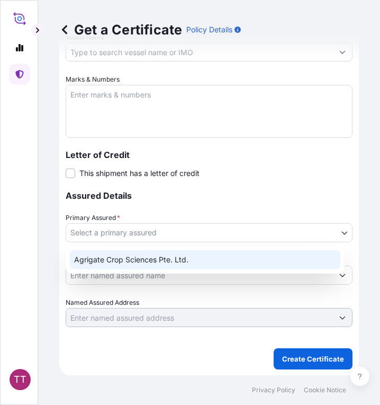
click at [260, 259] on div "Agrigate Crop Sciences Pte. Ltd." at bounding box center [205, 259] width 271 height 19
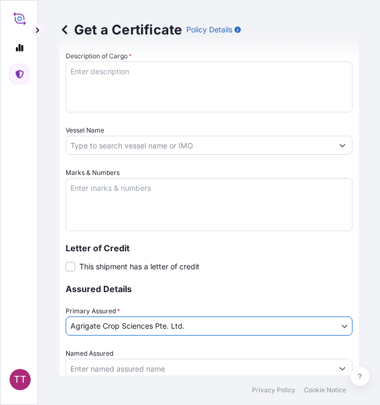
scroll to position [314, 0]
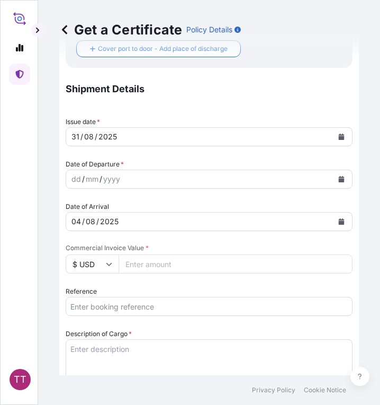
click at [100, 303] on input "Reference" at bounding box center [209, 306] width 287 height 19
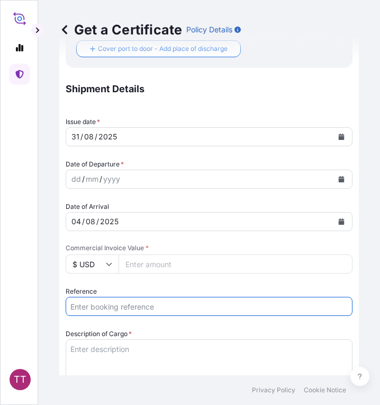
paste input "TTF-2025135"
click at [138, 307] on input "TTF-2025135 ," at bounding box center [209, 306] width 287 height 19
paste input "CNA0278433B"
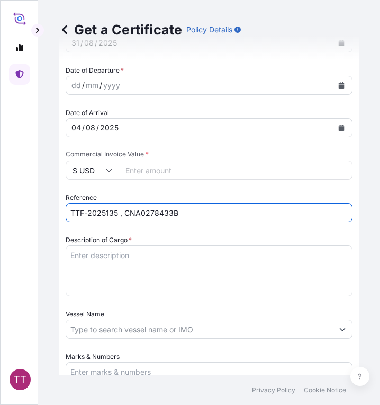
scroll to position [420, 0]
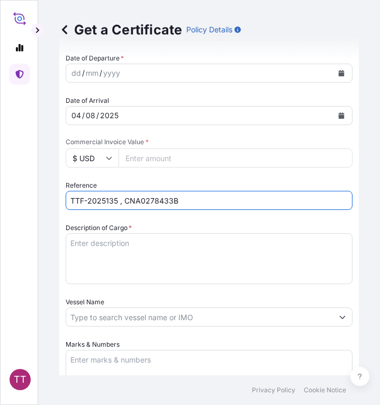
type input "TTF-2025135 , CNA0278433B"
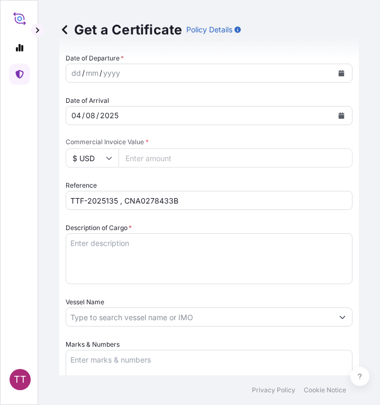
click at [155, 243] on textarea "Description of Cargo *" at bounding box center [209, 258] width 287 height 51
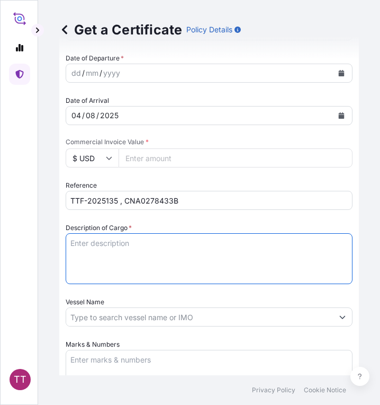
paste textarea "Ammonium Sulphate Fertilizer N : 20.5 % Min, S : 23.5 % Min ( 1,250 Kg / PP Bag…"
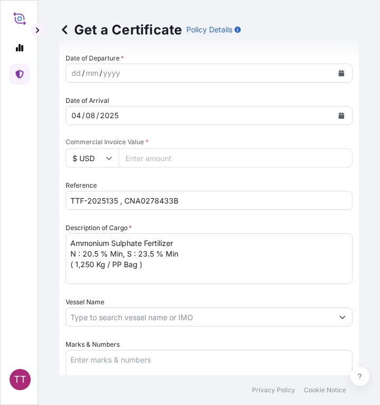
click at [72, 242] on textarea "Ammonium Sulphate Fertilizer N : 20.5 % Min, S : 23.5 % Min ( 1,250 Kg / PP Bag…" at bounding box center [209, 258] width 287 height 51
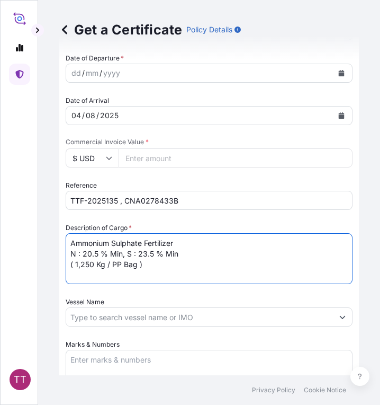
paste textarea "Fertilizer"
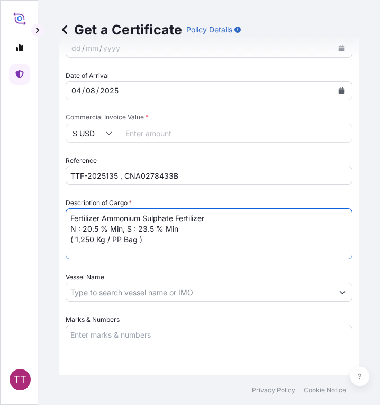
scroll to position [526, 0]
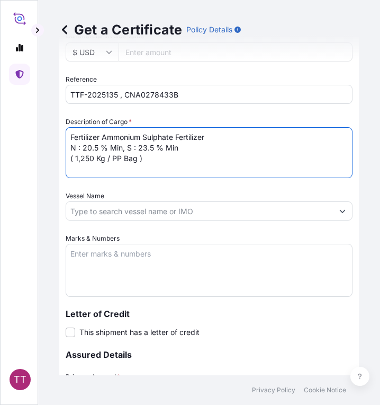
type textarea "Fertilizer Ammonium Sulphate Fertilizer N : 20.5 % Min, S : 23.5 % Min ( 1,250 …"
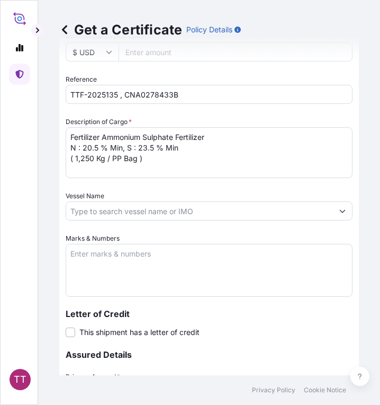
click at [145, 261] on textarea "Marks & Numbers" at bounding box center [209, 270] width 287 height 53
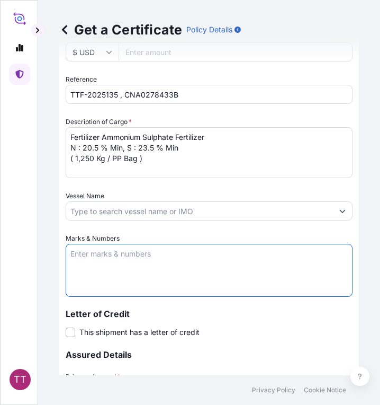
paste textarea "Myanma Awba Industries Co.,Ltd No(469/A),Seik Kan Thar Street , Shwe Lin Ban In…"
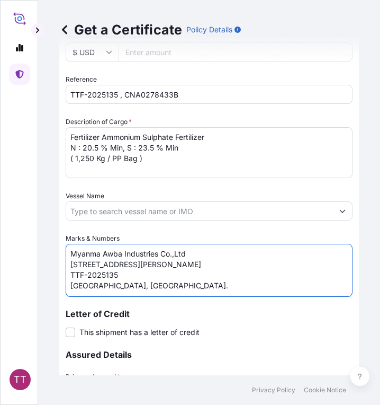
scroll to position [15, 0]
drag, startPoint x: 127, startPoint y: 280, endPoint x: 61, endPoint y: 274, distance: 65.9
click at [61, 274] on form "Route Details Reset Route Details Cover door to port - Add loading place Place …" at bounding box center [209, 34] width 300 height 1001
click at [74, 287] on textarea "Myanma Awba Industries Co.,Ltd No(469/A),Seik Kan Thar Street , Shwe Lin Ban In…" at bounding box center [209, 270] width 287 height 53
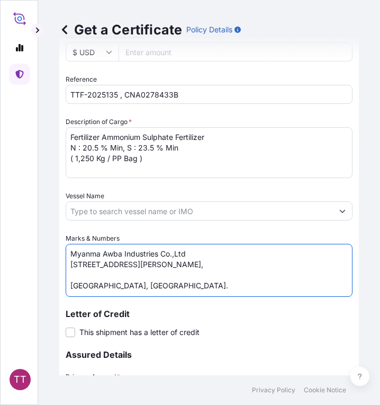
click at [72, 284] on textarea "Myanma Awba Industries Co.,Ltd No(469/A),Seik Kan Thar Street , Shwe Lin Ban In…" at bounding box center [209, 270] width 287 height 53
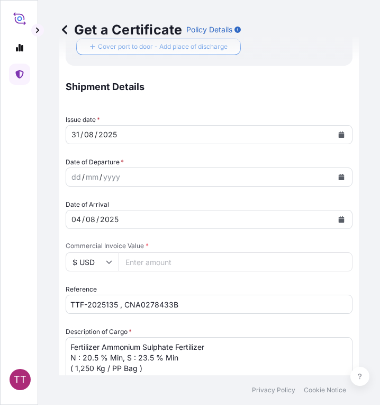
scroll to position [314, 0]
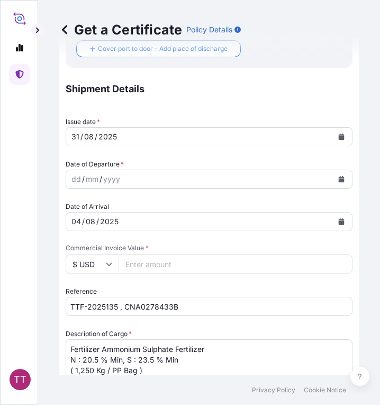
type textarea "Myanma Awba Industries Co.,Ltd No(469/A),Seik Kan Thar Street , Shwe Lin Ban In…"
click at [148, 260] on input "Commercial Invoice Value *" at bounding box center [236, 263] width 234 height 19
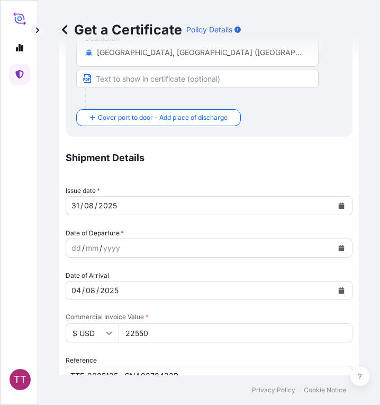
scroll to position [265, 0]
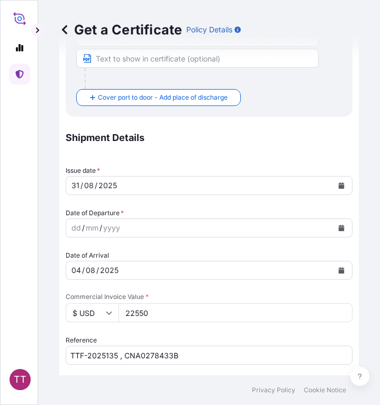
type input "22550"
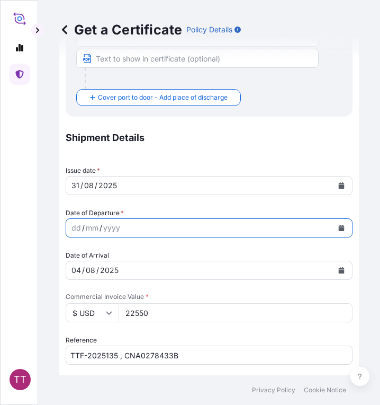
click at [339, 228] on icon "Calendar" at bounding box center [342, 228] width 6 height 6
click at [335, 231] on button "Calendar" at bounding box center [341, 227] width 17 height 17
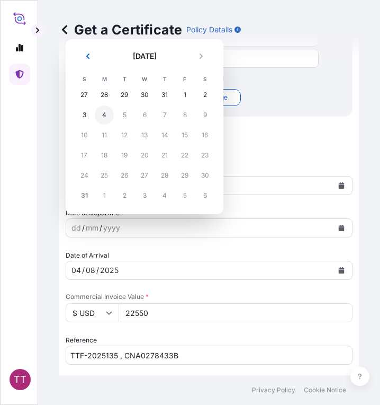
click at [99, 113] on div "4" at bounding box center [104, 114] width 19 height 19
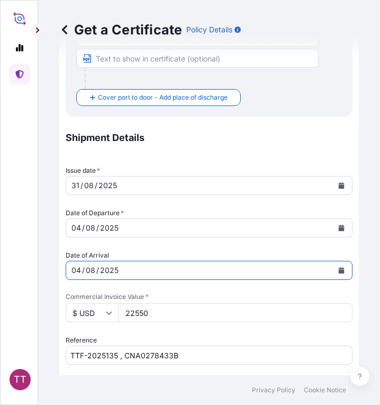
click at [339, 270] on icon "Calendar" at bounding box center [342, 270] width 6 height 6
click at [148, 269] on div "04 / 08 / 2025" at bounding box center [199, 270] width 267 height 19
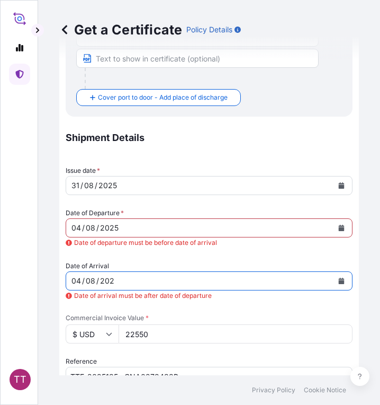
scroll to position [275, 0]
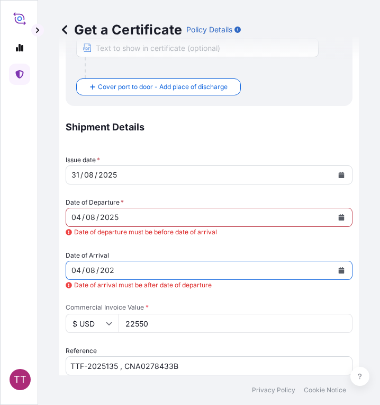
click at [122, 269] on div "04 / 08 / 202" at bounding box center [199, 270] width 267 height 19
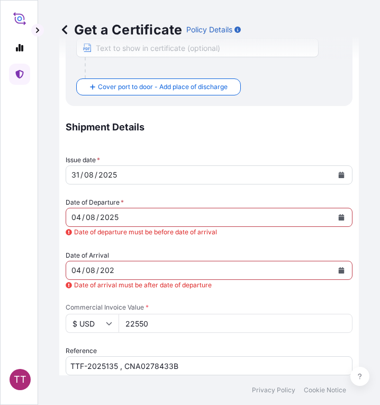
click at [68, 284] on icon at bounding box center [69, 285] width 6 height 6
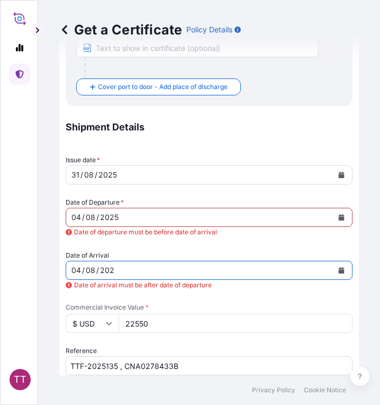
click at [99, 274] on div "202" at bounding box center [107, 270] width 16 height 13
click at [110, 270] on div "202" at bounding box center [107, 270] width 16 height 13
click at [116, 269] on div "04 / 08 / 202" at bounding box center [199, 270] width 267 height 19
click at [110, 270] on div "202" at bounding box center [107, 270] width 16 height 13
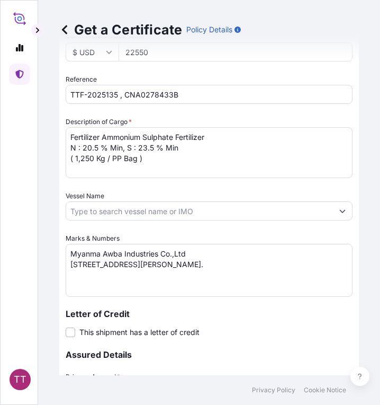
scroll to position [706, 0]
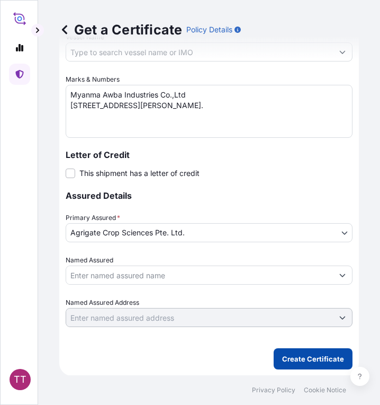
click at [306, 355] on p "Create Certificate" at bounding box center [313, 358] width 62 height 11
click at [314, 362] on p "Create Certificate" at bounding box center [313, 358] width 62 height 11
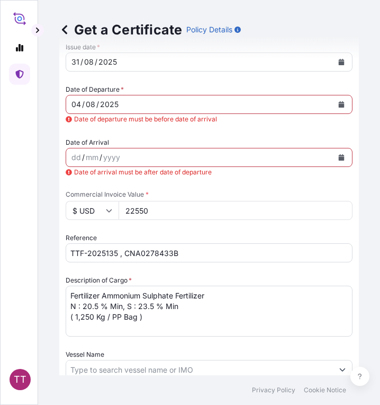
scroll to position [335, 0]
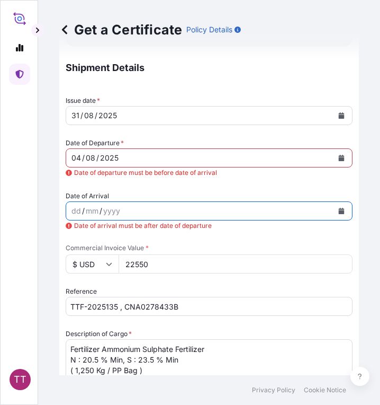
click at [339, 210] on icon "Calendar" at bounding box center [342, 211] width 6 height 6
click at [339, 155] on icon "Calendar" at bounding box center [342, 158] width 6 height 6
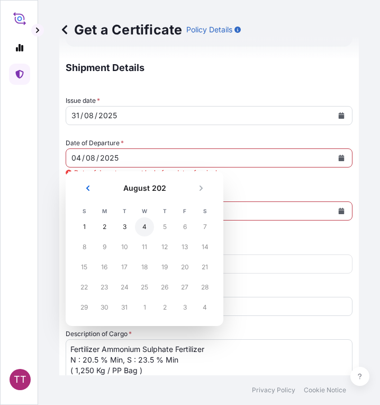
click at [143, 230] on div "4" at bounding box center [144, 226] width 19 height 19
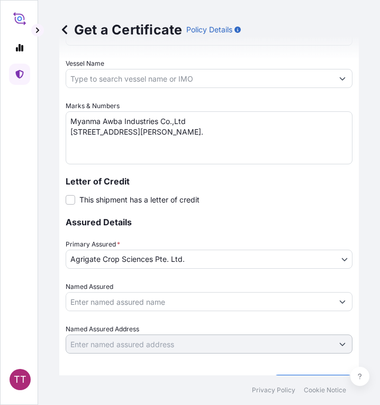
scroll to position [706, 0]
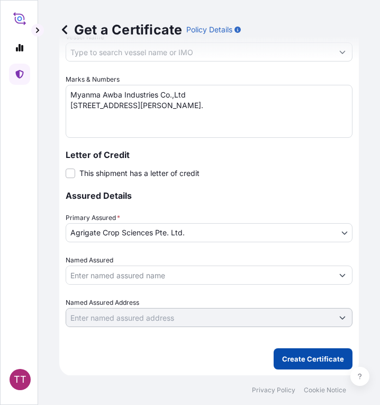
click at [292, 358] on p "Create Certificate" at bounding box center [313, 358] width 62 height 11
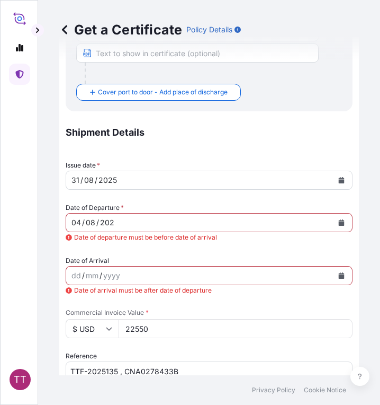
scroll to position [282, 0]
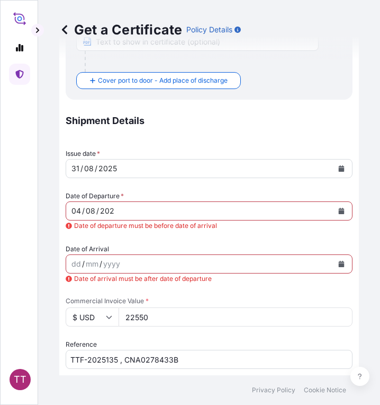
click at [68, 278] on icon at bounding box center [69, 278] width 6 height 6
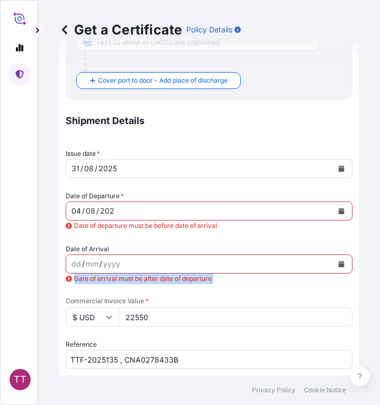
click at [68, 278] on icon at bounding box center [69, 278] width 6 height 6
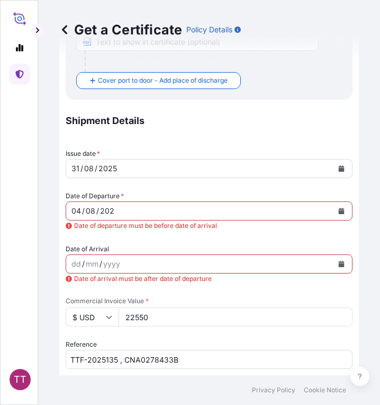
drag, startPoint x: 307, startPoint y: 273, endPoint x: 324, endPoint y: 271, distance: 17.0
click at [313, 272] on div "Date of Arrival dd / mm / yyyy Date of arrival must be after date of departure" at bounding box center [209, 264] width 287 height 40
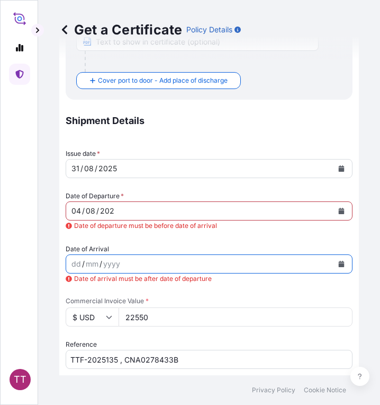
click at [333, 260] on button "Calendar" at bounding box center [341, 263] width 17 height 17
click at [122, 263] on div "dd / mm / yyyy" at bounding box center [199, 263] width 267 height 19
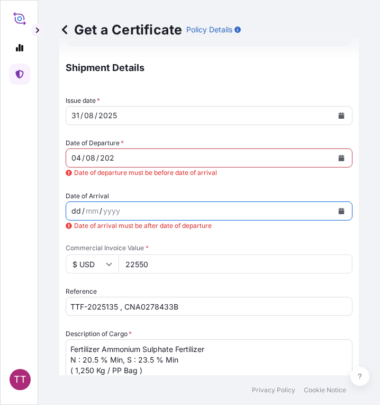
scroll to position [335, 0]
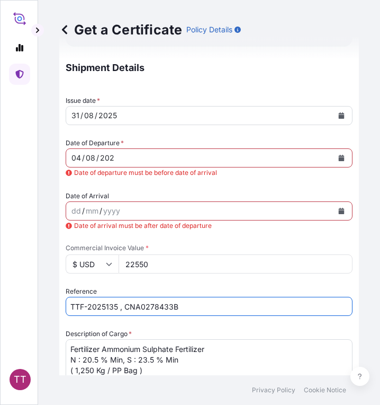
drag, startPoint x: 191, startPoint y: 306, endPoint x: 17, endPoint y: 307, distance: 174.3
click at [17, 307] on div "TT Get a Certificate Policy Details Route Details Reset Route Details Cover doo…" at bounding box center [190, 202] width 380 height 405
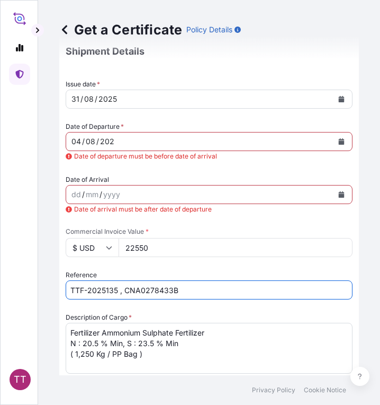
scroll to position [388, 0]
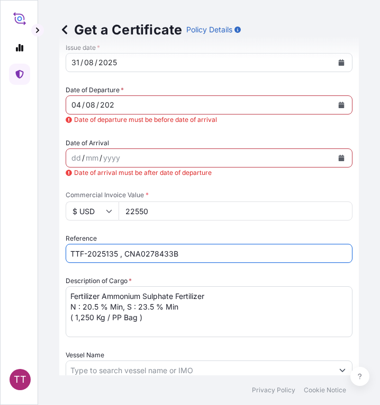
click at [339, 104] on icon "Calendar" at bounding box center [342, 105] width 6 height 6
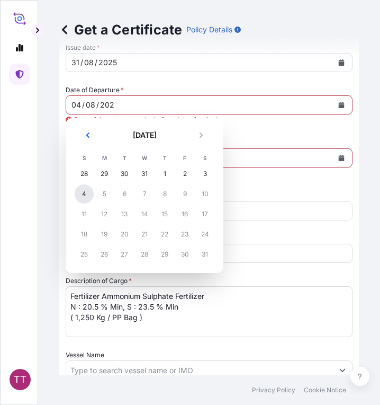
click at [84, 193] on div "4" at bounding box center [84, 193] width 19 height 19
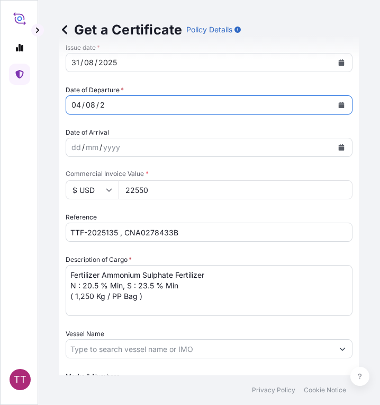
click at [337, 106] on button "Calendar" at bounding box center [341, 104] width 17 height 17
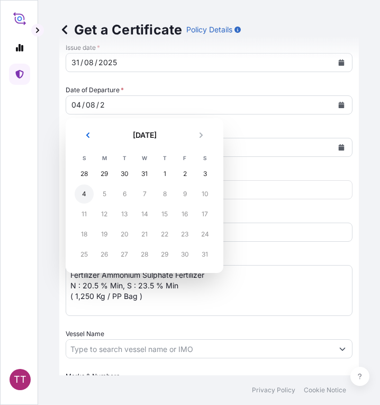
click at [82, 195] on div "4" at bounding box center [84, 193] width 19 height 19
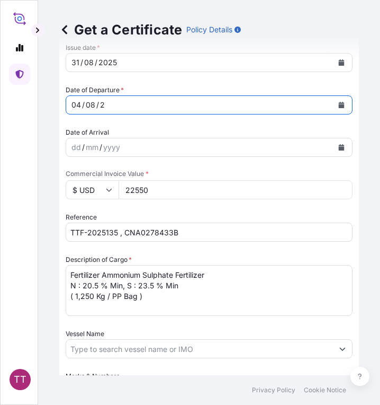
click at [119, 105] on div "04 / 08 / 2" at bounding box center [199, 104] width 267 height 19
click at [107, 105] on div "04 / 08 / 2" at bounding box center [199, 104] width 267 height 19
click at [339, 106] on icon "Calendar" at bounding box center [342, 105] width 6 height 6
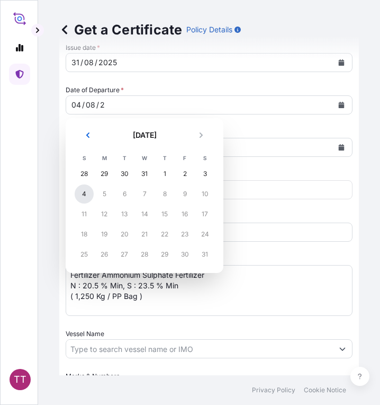
click at [83, 195] on div "4" at bounding box center [84, 193] width 19 height 19
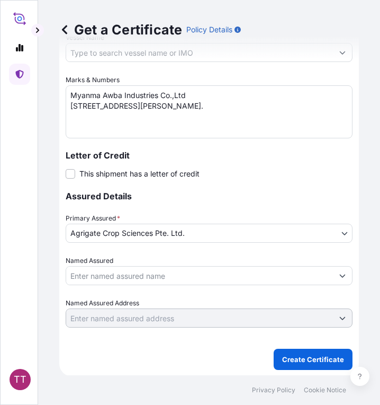
scroll to position [684, 0]
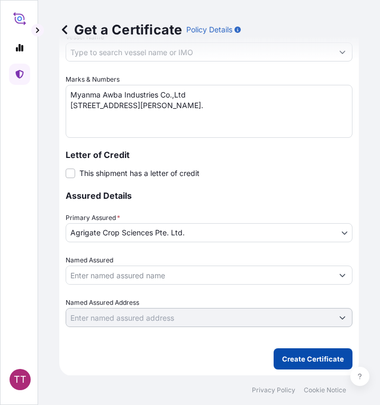
click at [306, 362] on p "Create Certificate" at bounding box center [313, 358] width 62 height 11
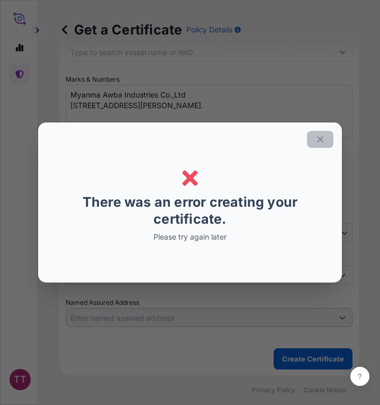
click at [318, 142] on icon "button" at bounding box center [321, 140] width 10 height 10
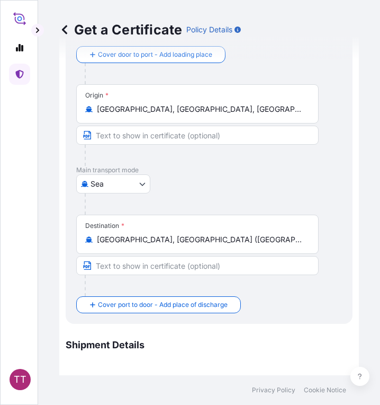
scroll to position [0, 0]
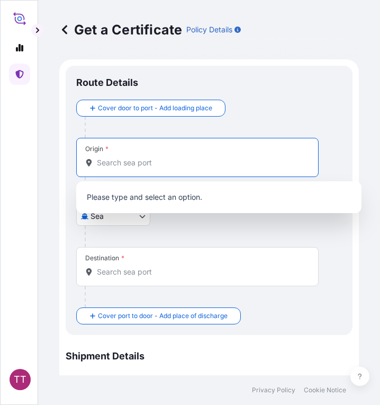
click at [117, 165] on input "Origin *" at bounding box center [201, 162] width 209 height 11
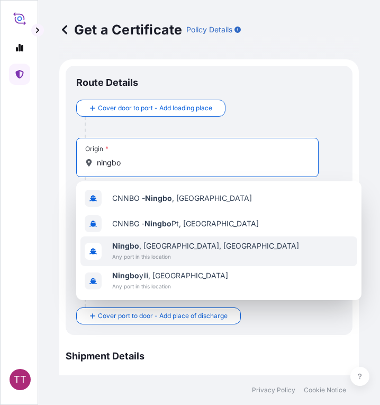
click at [184, 254] on span "Any port in this location" at bounding box center [205, 256] width 187 height 11
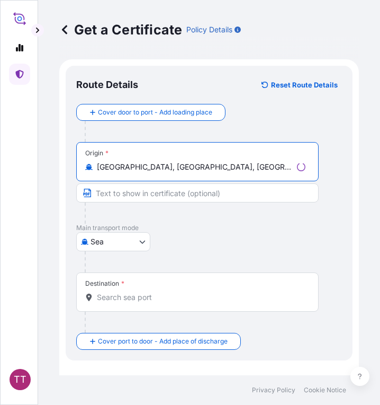
type input "Ningbo, Zhejiang, China"
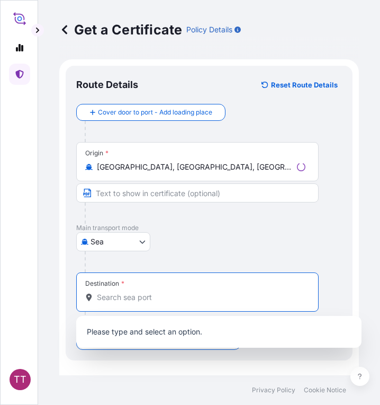
click at [158, 292] on input "Destination *" at bounding box center [201, 297] width 209 height 11
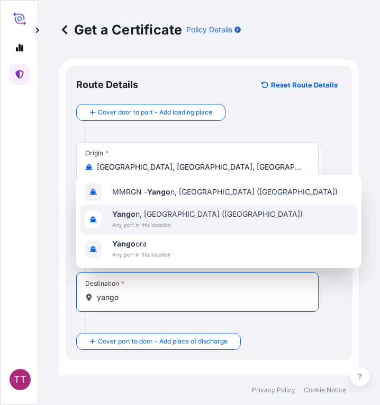
click at [130, 226] on span "Any port in this location" at bounding box center [207, 224] width 191 height 11
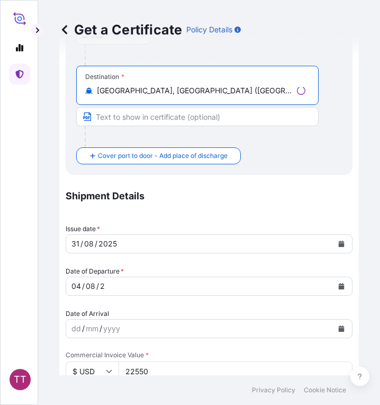
scroll to position [212, 0]
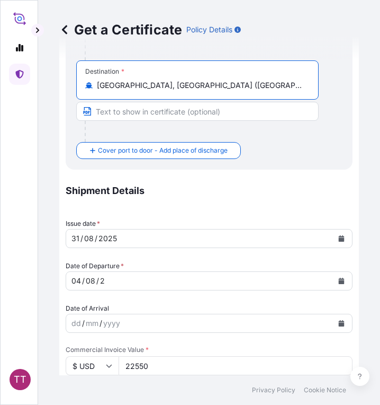
type input "Yangon, Myanmar (Burma)"
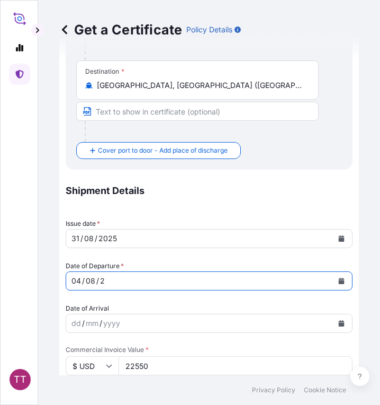
click at [339, 281] on icon "Calendar" at bounding box center [342, 281] width 6 height 6
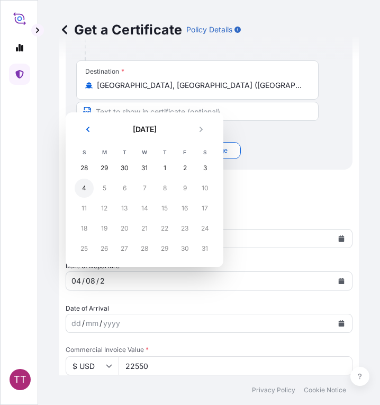
click at [87, 185] on div "4" at bounding box center [84, 188] width 19 height 19
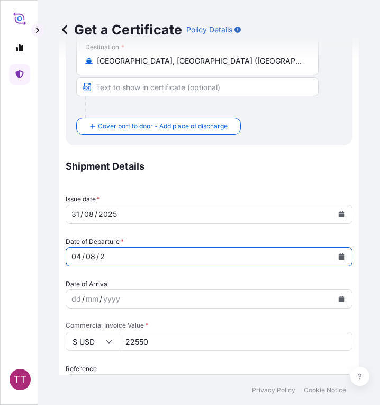
scroll to position [265, 0]
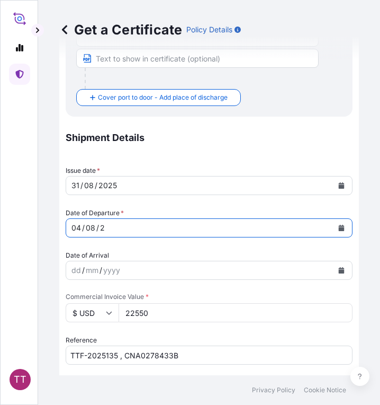
click at [121, 226] on div "04 / 08 / 2" at bounding box center [199, 227] width 267 height 19
click at [107, 227] on div "04 / 08 / 2" at bounding box center [199, 227] width 267 height 19
click at [85, 230] on div "08" at bounding box center [91, 227] width 12 height 13
click at [92, 228] on div "08" at bounding box center [91, 227] width 12 height 13
click at [97, 227] on div "/" at bounding box center [97, 227] width 3 height 13
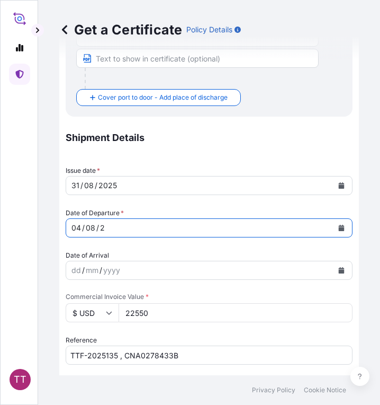
click at [99, 227] on div "2" at bounding box center [102, 227] width 7 height 13
drag, startPoint x: 99, startPoint y: 227, endPoint x: 111, endPoint y: 227, distance: 12.7
click at [105, 227] on div "04 / 08 / 2" at bounding box center [199, 227] width 267 height 19
click at [105, 229] on div "2" at bounding box center [102, 227] width 7 height 13
click at [103, 228] on div "2" at bounding box center [102, 227] width 7 height 13
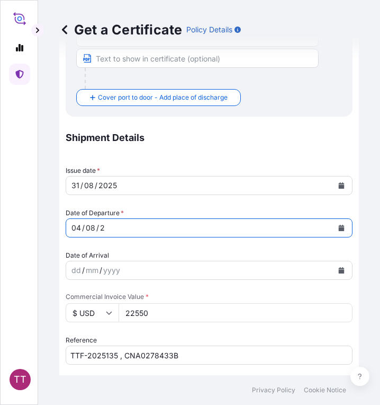
click at [105, 228] on div "2" at bounding box center [102, 227] width 7 height 13
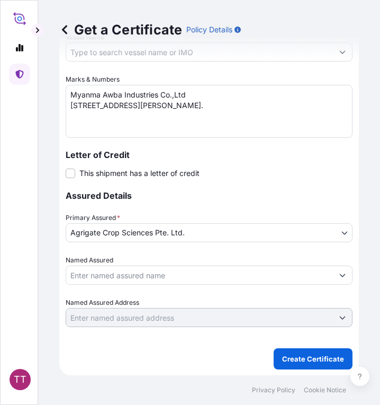
scroll to position [706, 0]
click at [305, 358] on p "Create Certificate" at bounding box center [313, 358] width 62 height 11
click at [298, 361] on p "Create Certificate" at bounding box center [313, 358] width 62 height 11
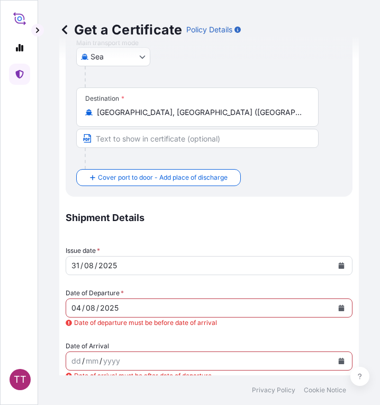
scroll to position [0, 0]
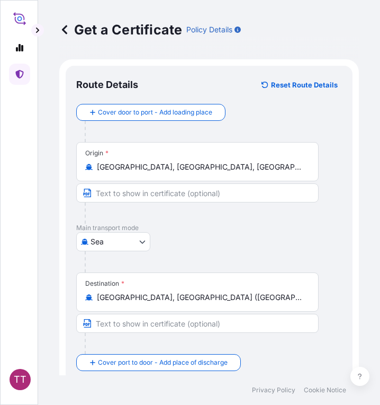
click at [64, 31] on icon at bounding box center [64, 29] width 5 height 9
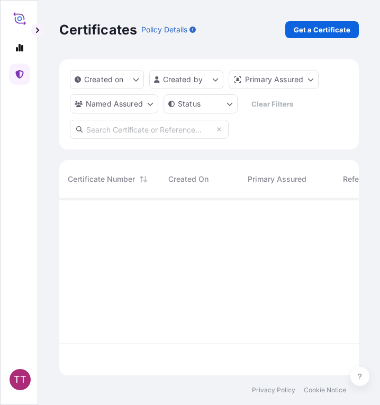
scroll to position [175, 292]
click at [312, 26] on p "Get a Certificate" at bounding box center [322, 29] width 57 height 11
select select "Sea"
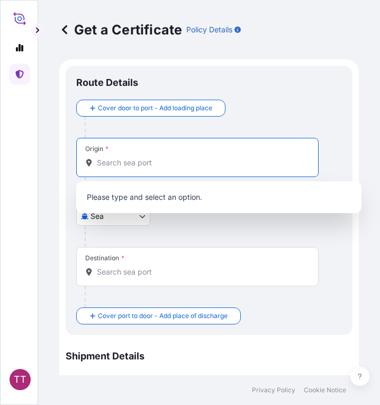
click at [140, 164] on input "Origin *" at bounding box center [201, 162] width 209 height 11
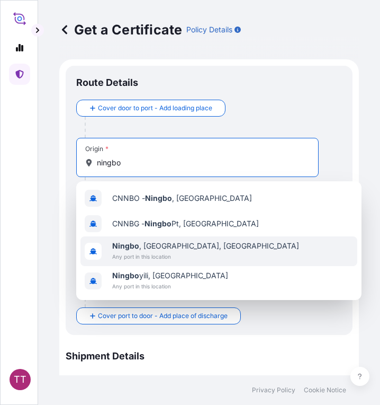
click at [191, 255] on span "Any port in this location" at bounding box center [205, 256] width 187 height 11
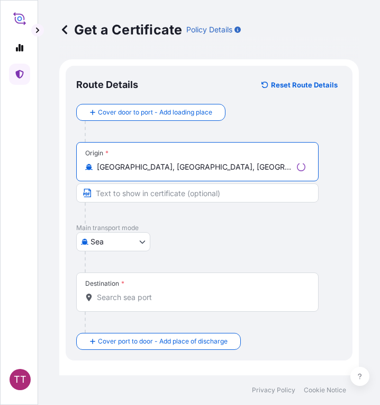
type input "Ningbo, Zhejiang, China"
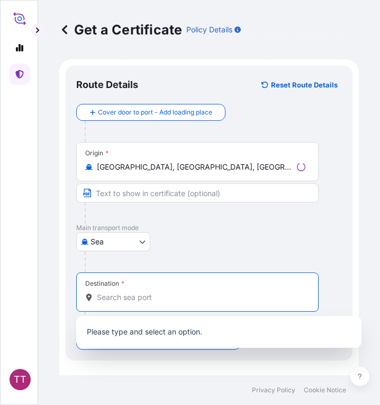
click at [135, 294] on input "Destination *" at bounding box center [201, 297] width 209 height 11
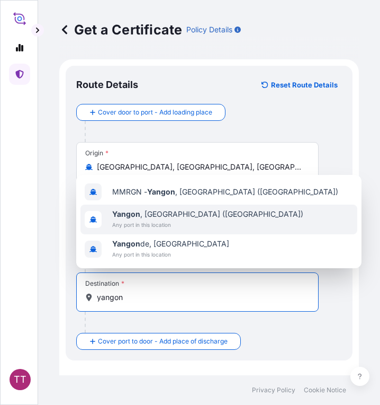
click at [179, 216] on span "Yangon , Myanmar (Burma)" at bounding box center [207, 214] width 191 height 11
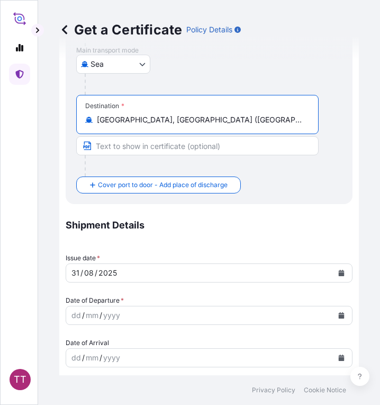
scroll to position [212, 0]
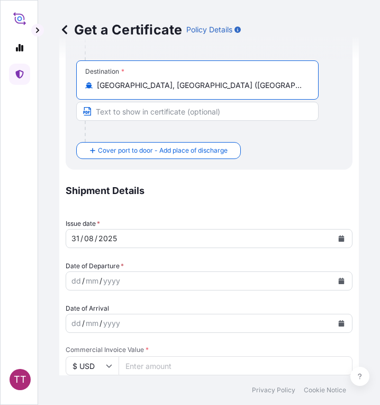
type input "Yangon, Myanmar (Burma)"
click at [339, 280] on icon "Calendar" at bounding box center [342, 281] width 6 height 6
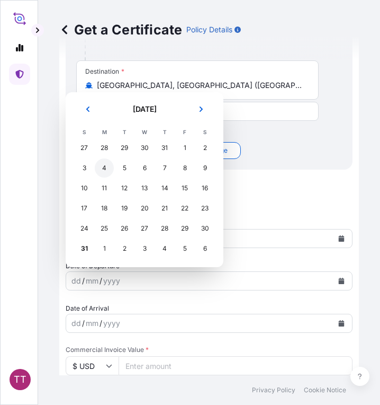
click at [105, 168] on div "4" at bounding box center [104, 167] width 19 height 19
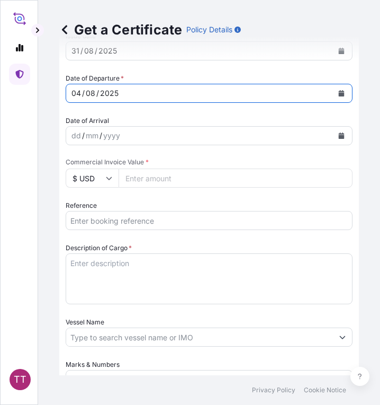
scroll to position [424, 0]
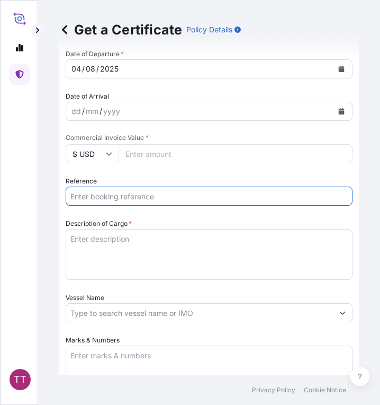
click at [109, 194] on input "Reference" at bounding box center [209, 195] width 287 height 19
paste input "TTF-2025135 , CNA0278433B"
type input "TTF-2025135 , CNA0278433B"
click at [100, 244] on textarea "Description of Cargo *" at bounding box center [209, 254] width 287 height 51
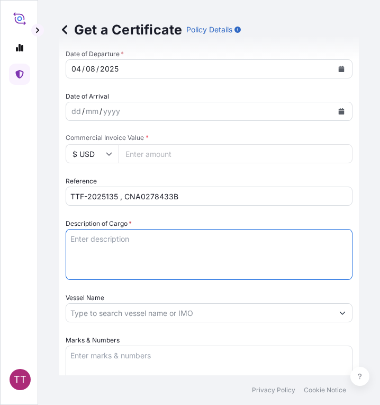
paste textarea "Ammonium Sulphate Fertilizer N : 20.5 % Min, S : 23.5 % Min ( 1,250 Kg / PP Bag…"
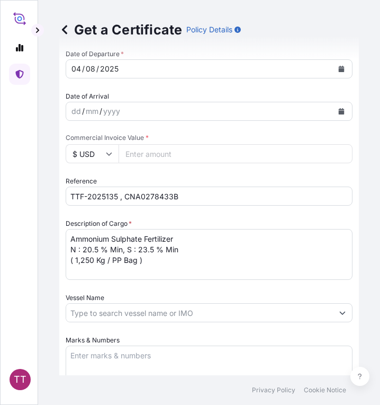
click at [70, 239] on textarea "Ammonium Sulphate Fertilizer N : 20.5 % Min, S : 23.5 % Min ( 1,250 Kg / PP Bag…" at bounding box center [209, 254] width 287 height 51
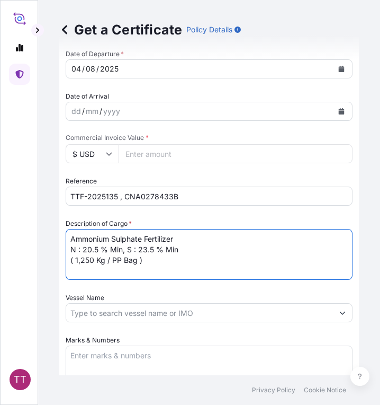
paste textarea "Fertilizer"
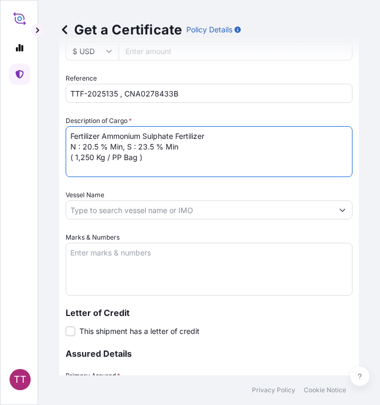
scroll to position [530, 0]
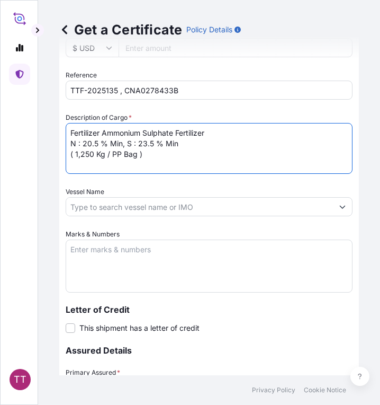
type textarea "Fertilizer Ammonium Sulphate Fertilizer N : 20.5 % Min, S : 23.5 % Min ( 1,250 …"
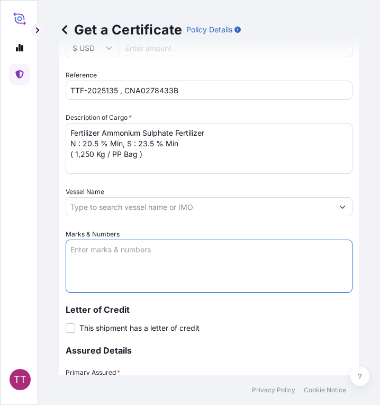
click at [181, 256] on textarea "Marks & Numbers" at bounding box center [209, 265] width 287 height 53
click at [104, 252] on textarea "Marks & Numbers" at bounding box center [209, 265] width 287 height 53
paste textarea "Myanma Awba Industries Co.,Ltd No(469/A),Seik Kan Thar Street , Shwe Lin Ban In…"
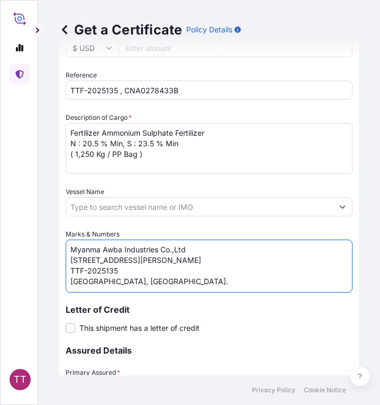
scroll to position [15, 0]
drag, startPoint x: 131, startPoint y: 277, endPoint x: 61, endPoint y: 269, distance: 70.4
click at [61, 269] on form "Route Details Reset Route Details Cover door to port - Add loading place Place …" at bounding box center [209, 30] width 300 height 1001
click at [70, 279] on textarea "Myanma Awba Industries Co.,Ltd No(469/A),Seik Kan Thar Street , Shwe Lin Ban In…" at bounding box center [209, 265] width 287 height 53
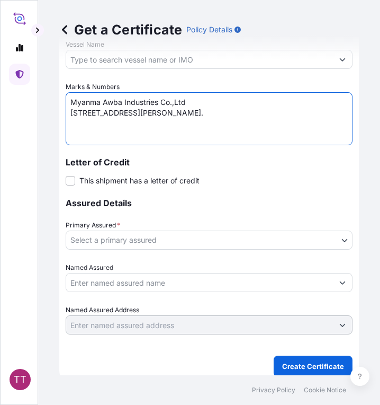
scroll to position [684, 0]
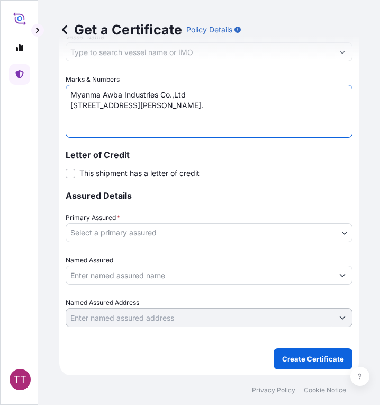
type textarea "Myanma Awba Industries Co.,Ltd No(469/A),Seik Kan Thar Street , Shwe Lin Ban In…"
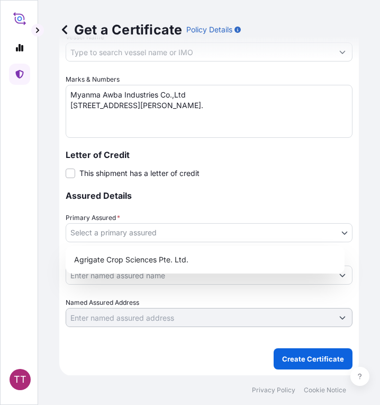
click at [197, 232] on body "TT Get a Certificate Policy Details Route Details Reset Route Details Cover doo…" at bounding box center [190, 202] width 380 height 405
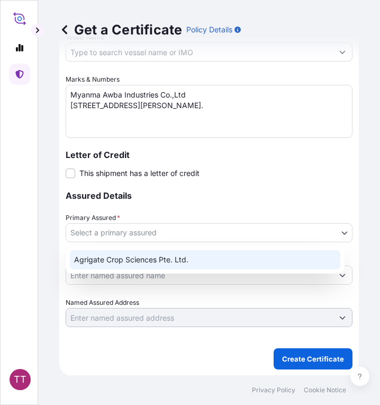
click at [175, 253] on div "Agrigate Crop Sciences Pte. Ltd." at bounding box center [205, 259] width 271 height 19
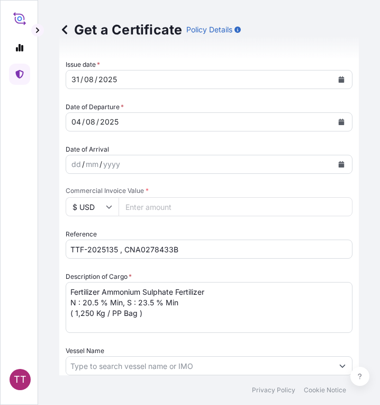
scroll to position [367, 0]
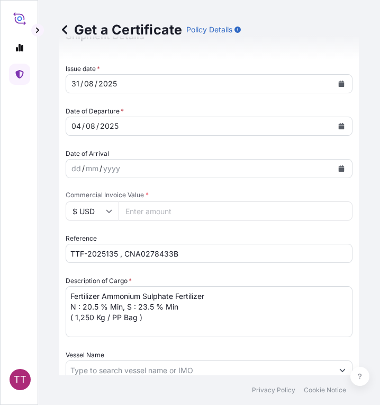
click at [169, 206] on input "Commercial Invoice Value *" at bounding box center [236, 210] width 234 height 19
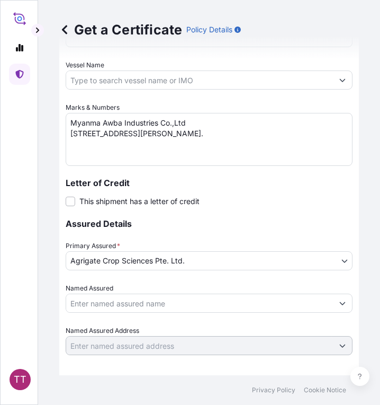
scroll to position [684, 0]
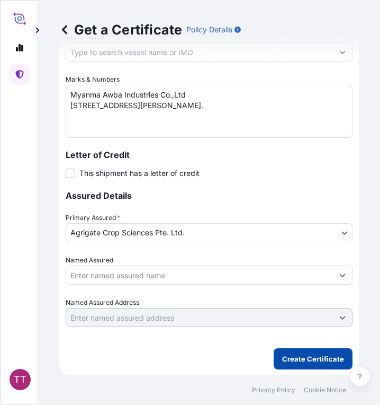
type input "22550"
click at [298, 358] on p "Create Certificate" at bounding box center [313, 358] width 62 height 11
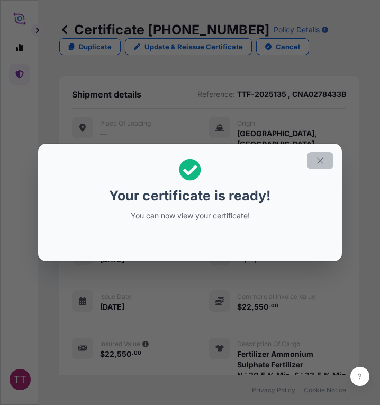
click at [319, 161] on icon "button" at bounding box center [321, 161] width 10 height 10
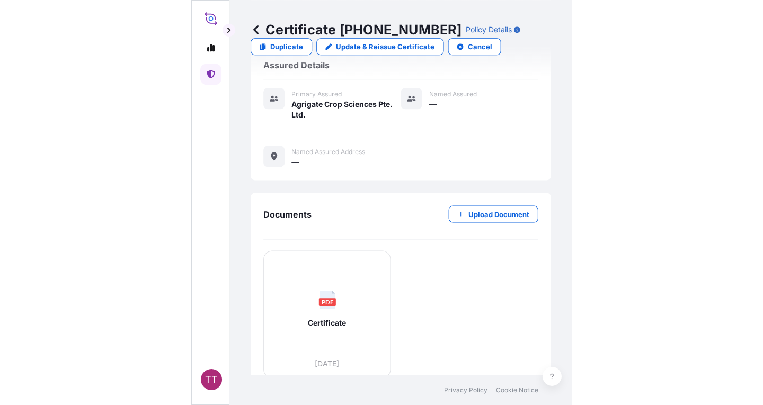
scroll to position [472, 0]
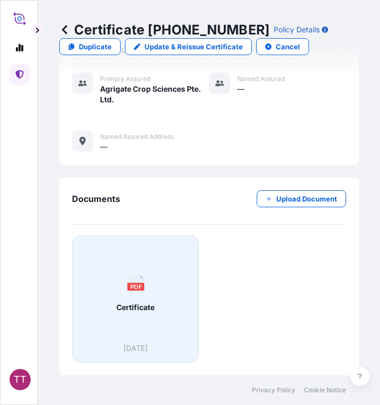
click at [138, 321] on div "PDF Certificate" at bounding box center [135, 293] width 109 height 99
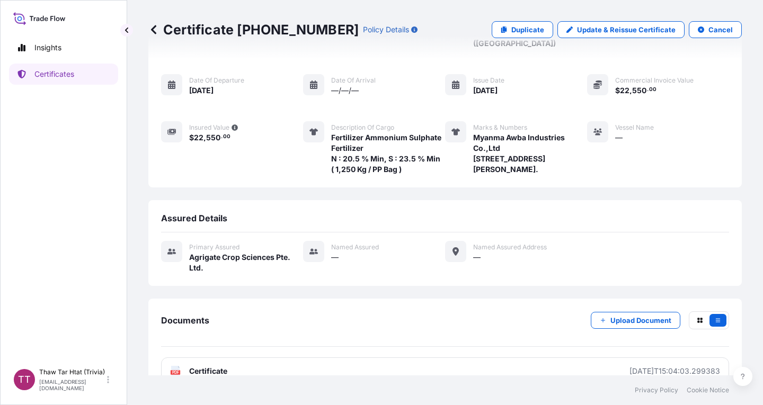
scroll to position [126, 0]
